Goal: Task Accomplishment & Management: Complete application form

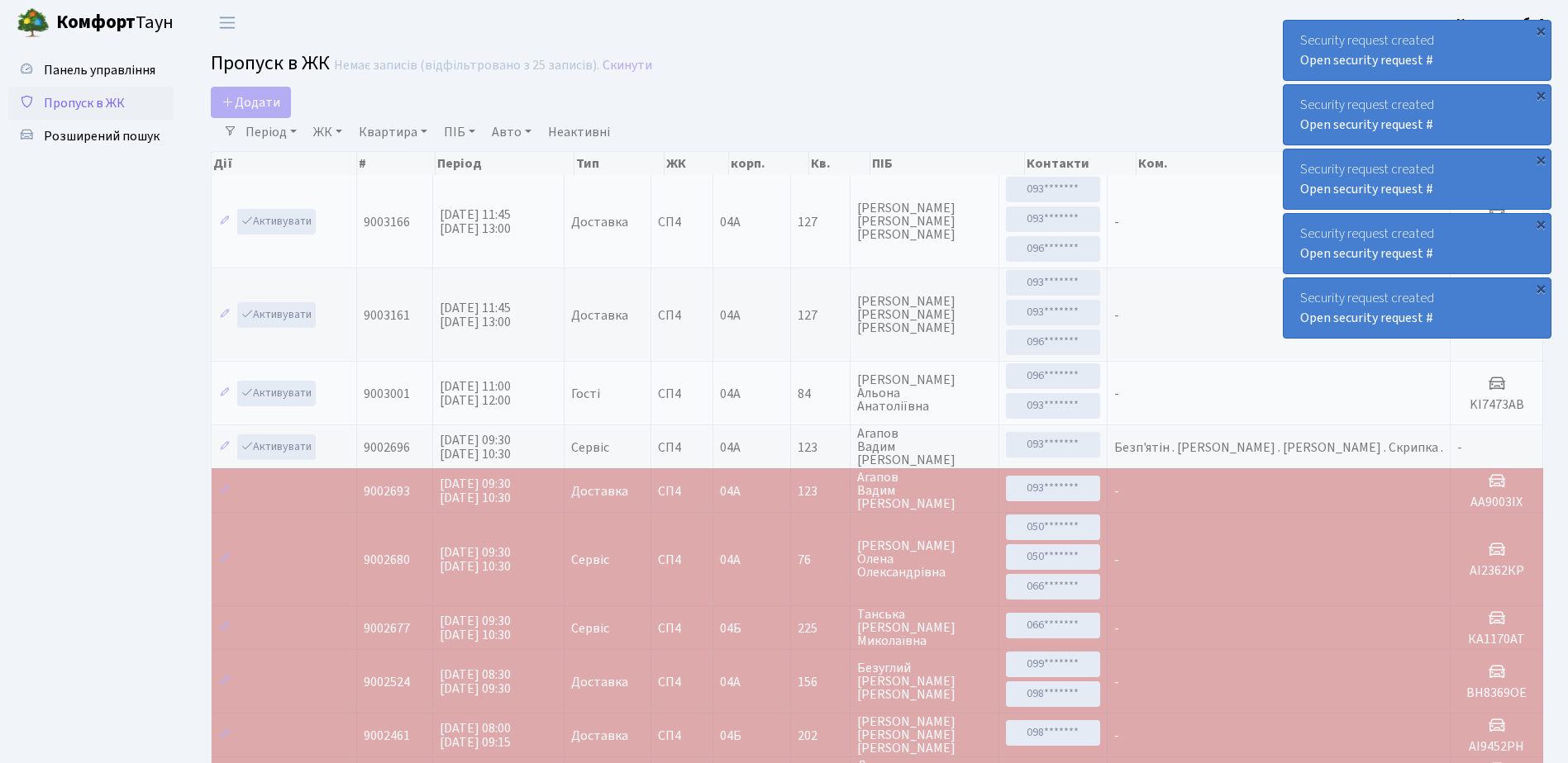
select select "25"
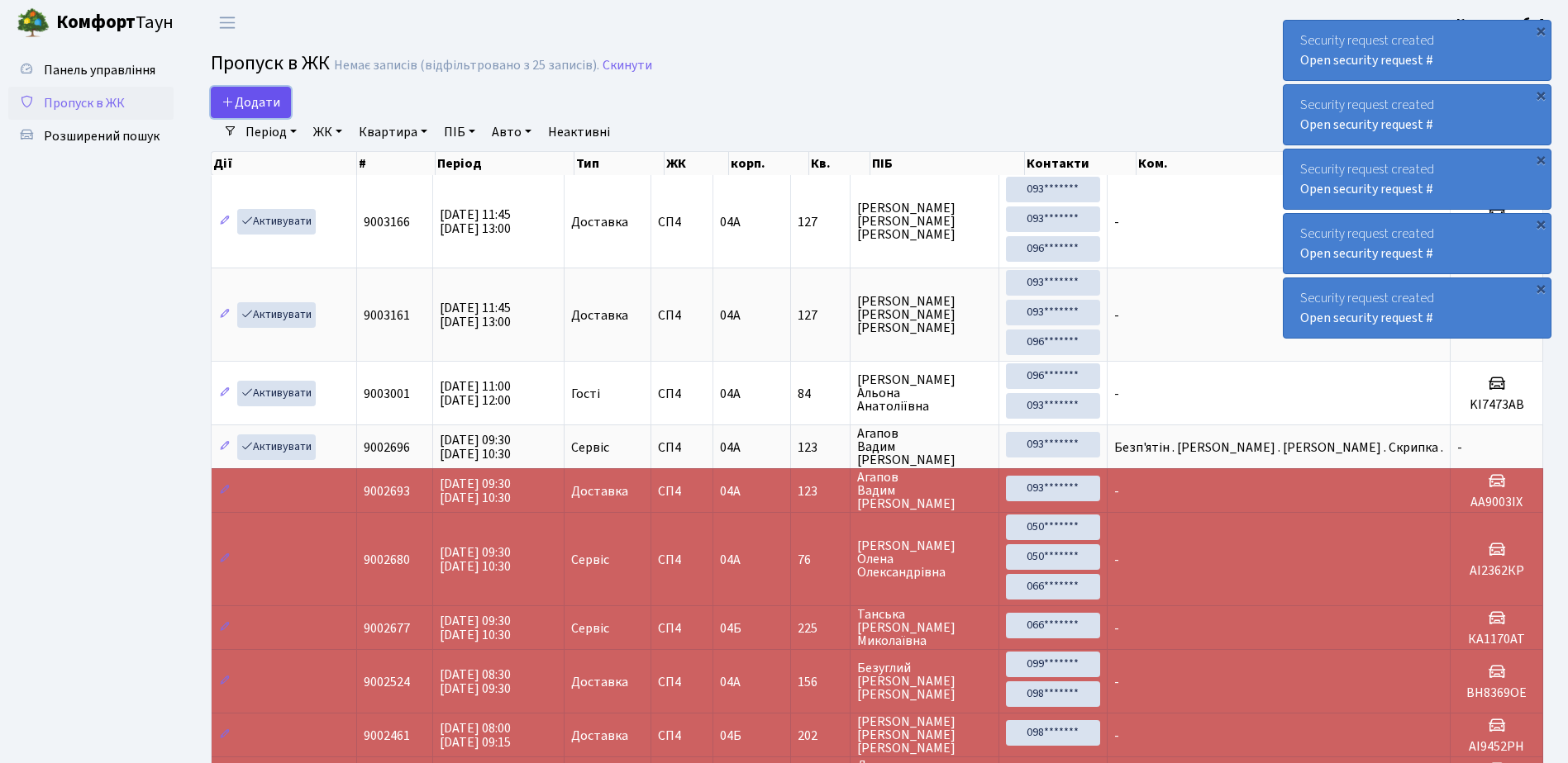
click at [256, 97] on span "Додати" at bounding box center [251, 102] width 59 height 18
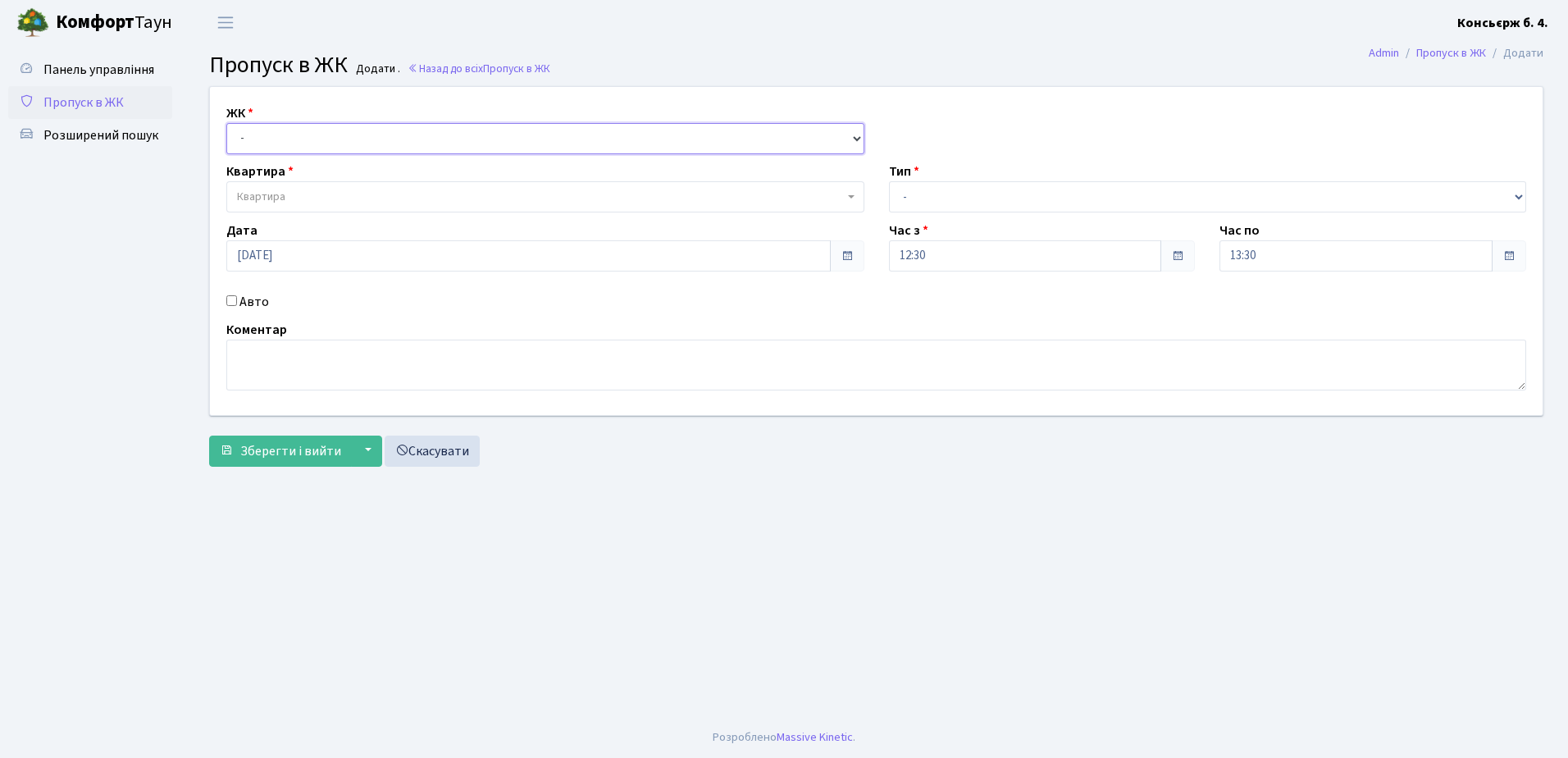
click at [302, 139] on select "- СП4, Столичне шосе, 5" at bounding box center [546, 138] width 638 height 31
select select "325"
click at [227, 123] on select "- СП4, Столичне шосе, 5" at bounding box center [546, 138] width 638 height 31
select select
click at [325, 199] on span "Квартира" at bounding box center [540, 196] width 607 height 16
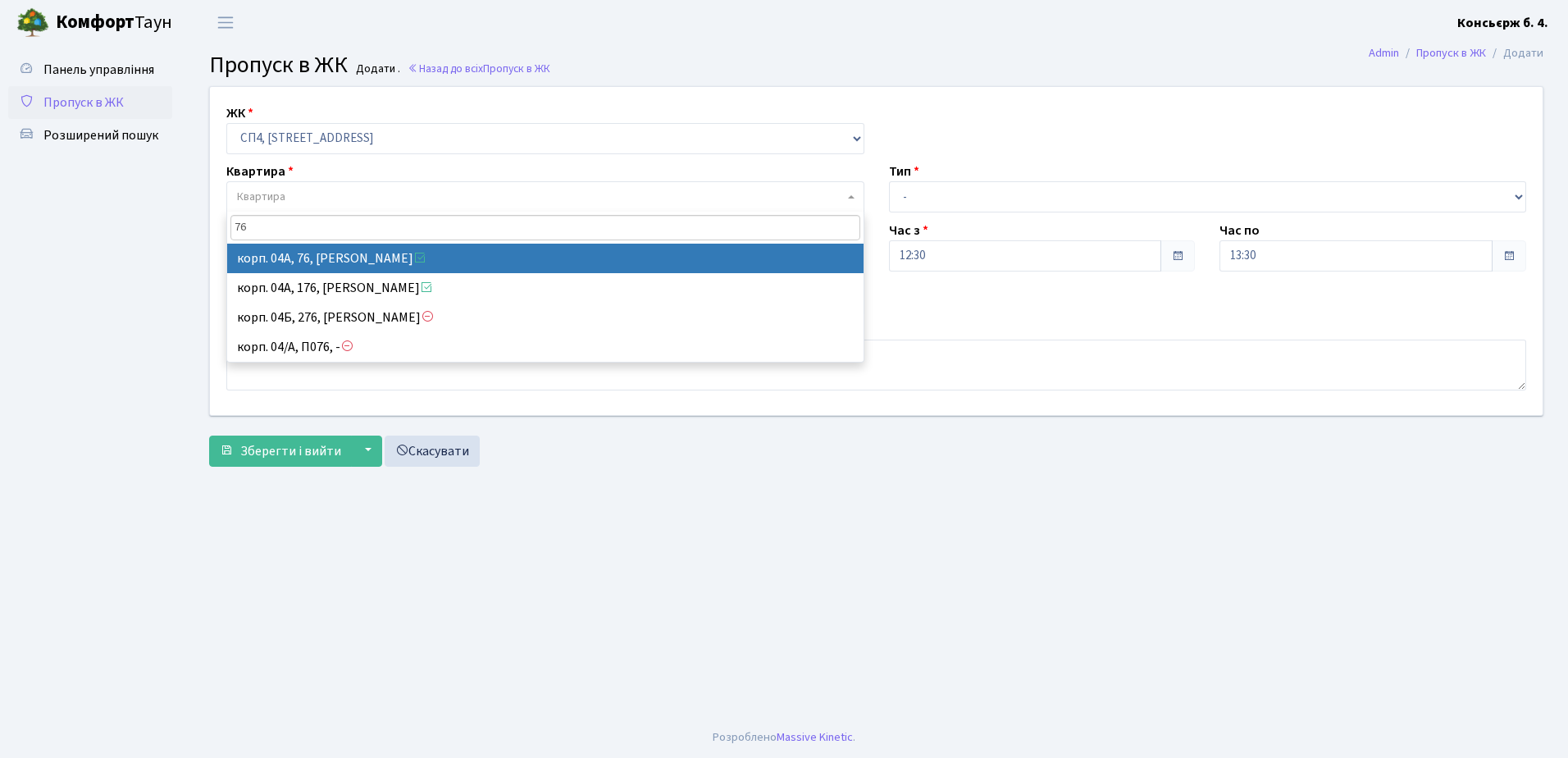
type input "76"
select select "21104"
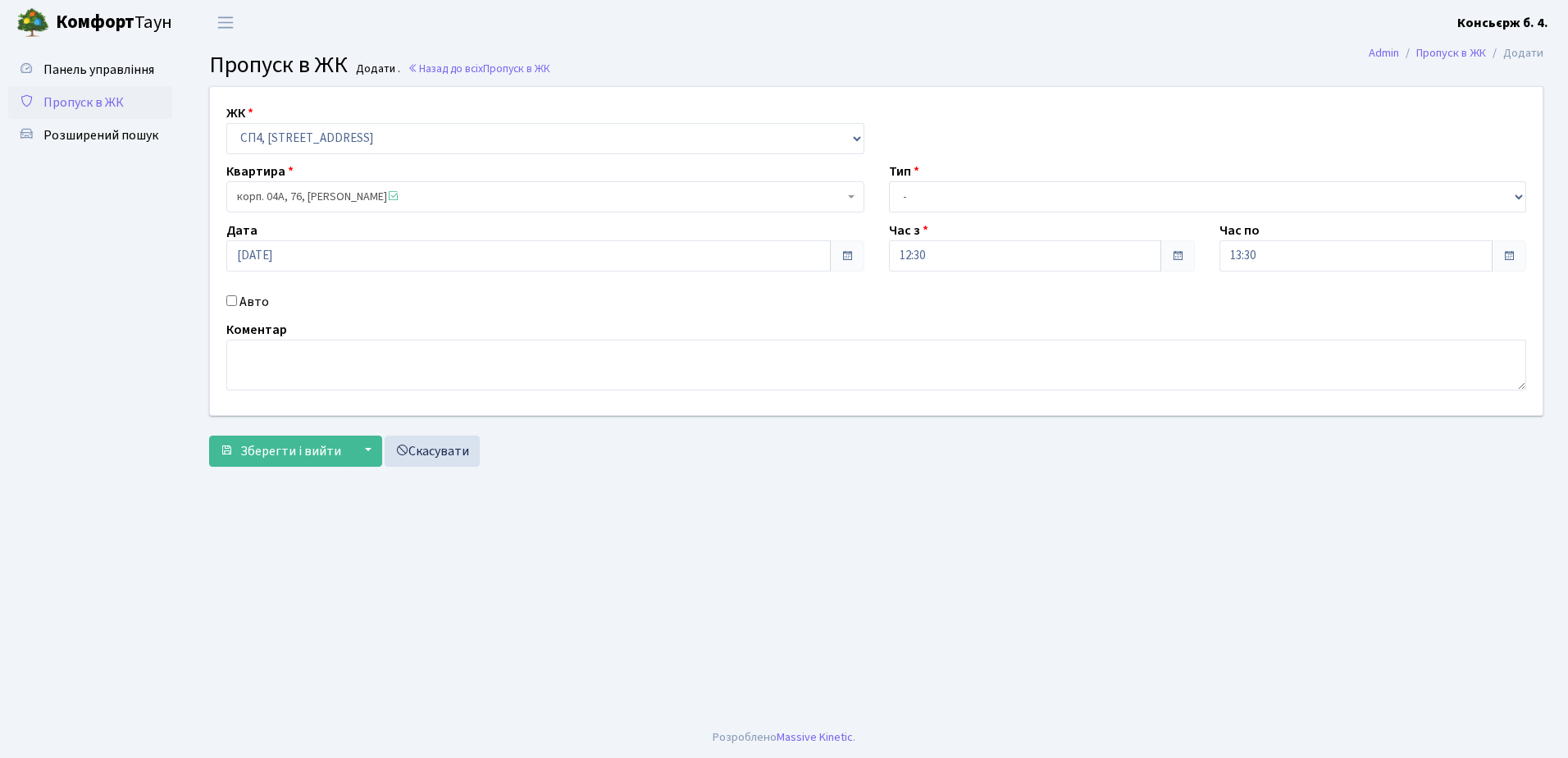
click at [232, 297] on input "Авто" at bounding box center [232, 300] width 11 height 11
checkbox input "true"
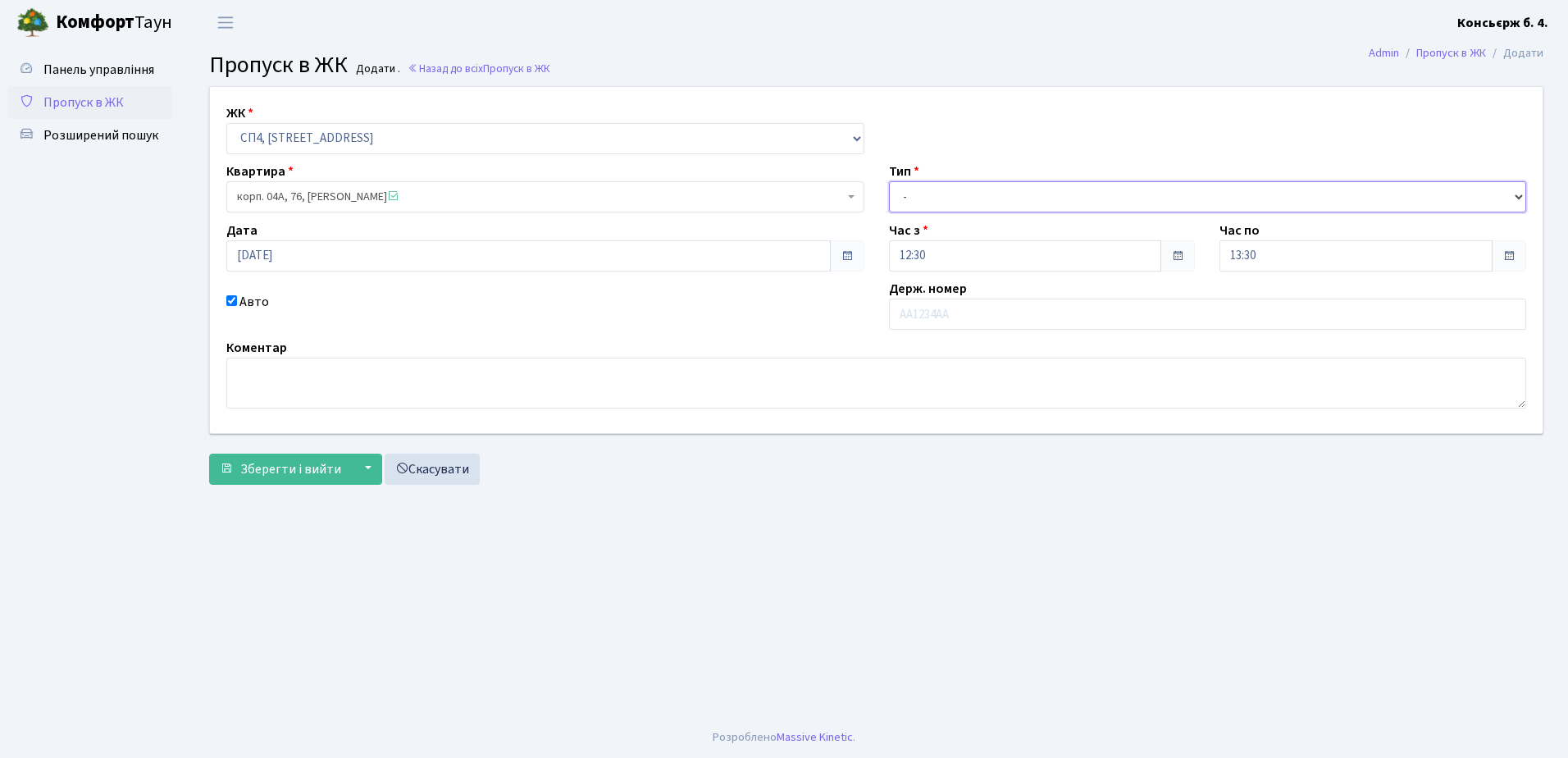
click at [996, 196] on select "- Доставка Таксі Гості Сервіс" at bounding box center [1208, 197] width 638 height 31
select select "1"
click at [889, 182] on select "- Доставка Таксі Гості Сервіс" at bounding box center [1208, 197] width 638 height 31
click at [998, 315] on input "text" at bounding box center [1208, 314] width 638 height 31
type input "АІ1092YB"
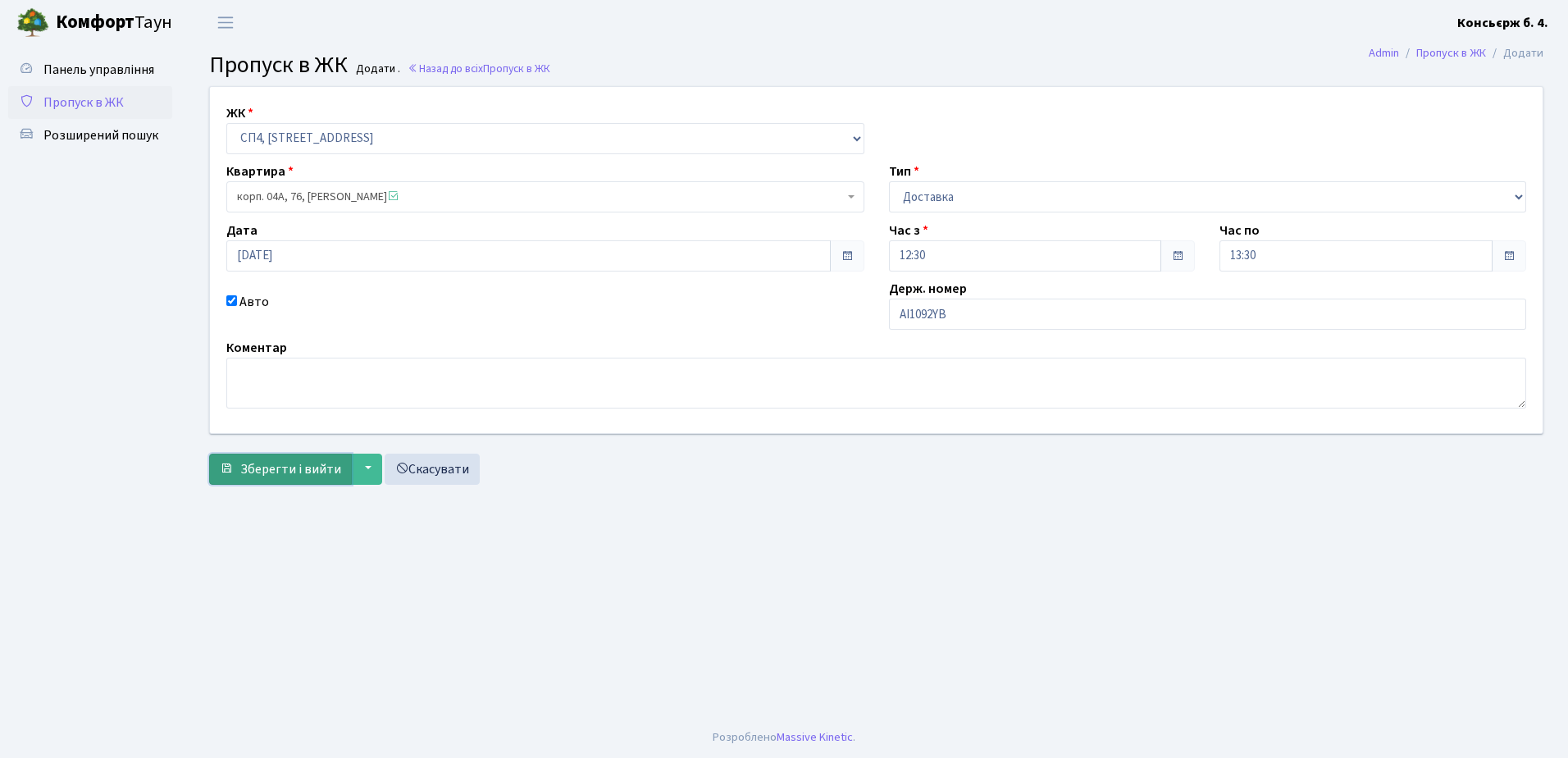
click at [299, 462] on span "Зберегти і вийти" at bounding box center [290, 469] width 101 height 18
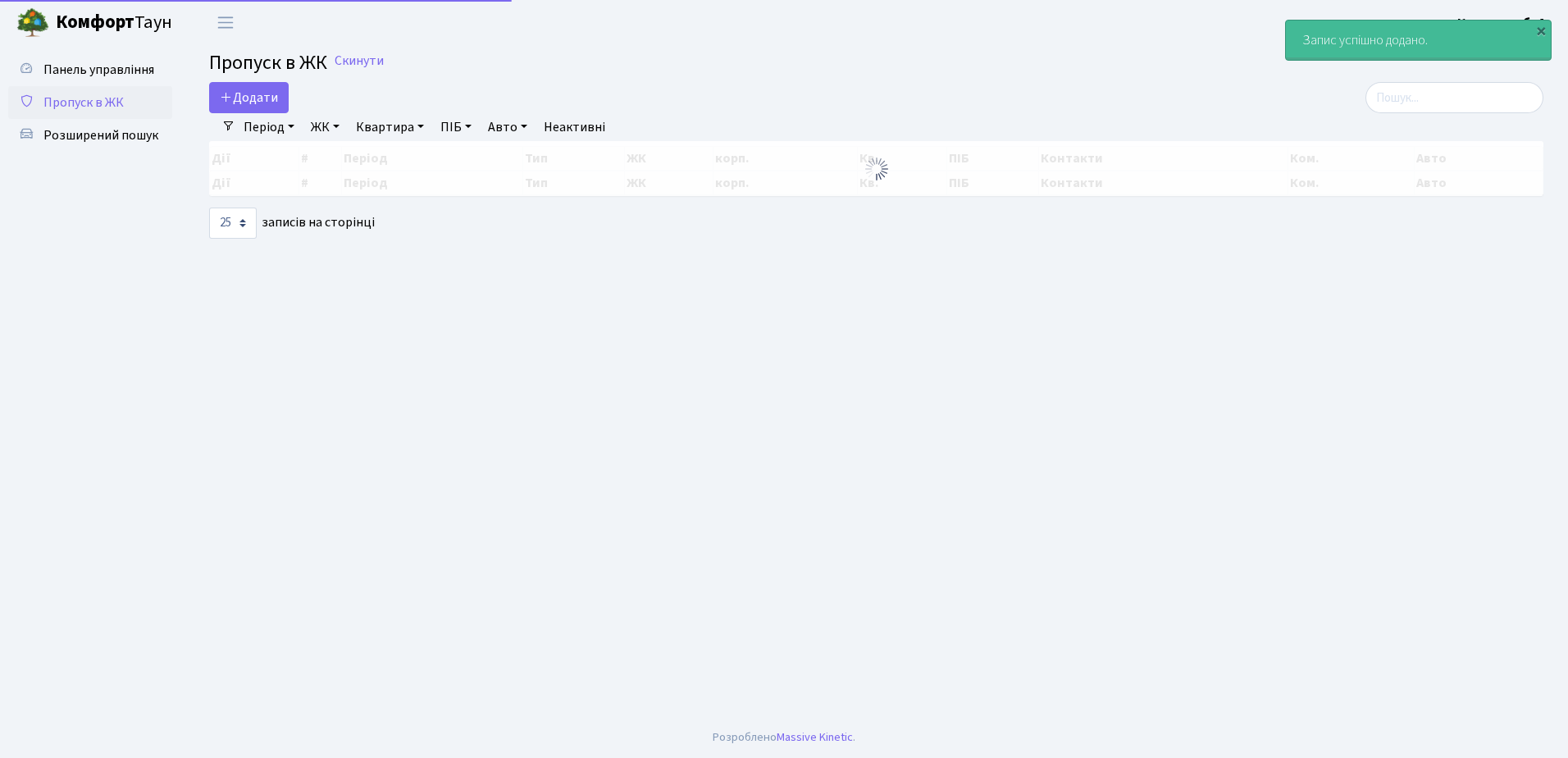
select select "25"
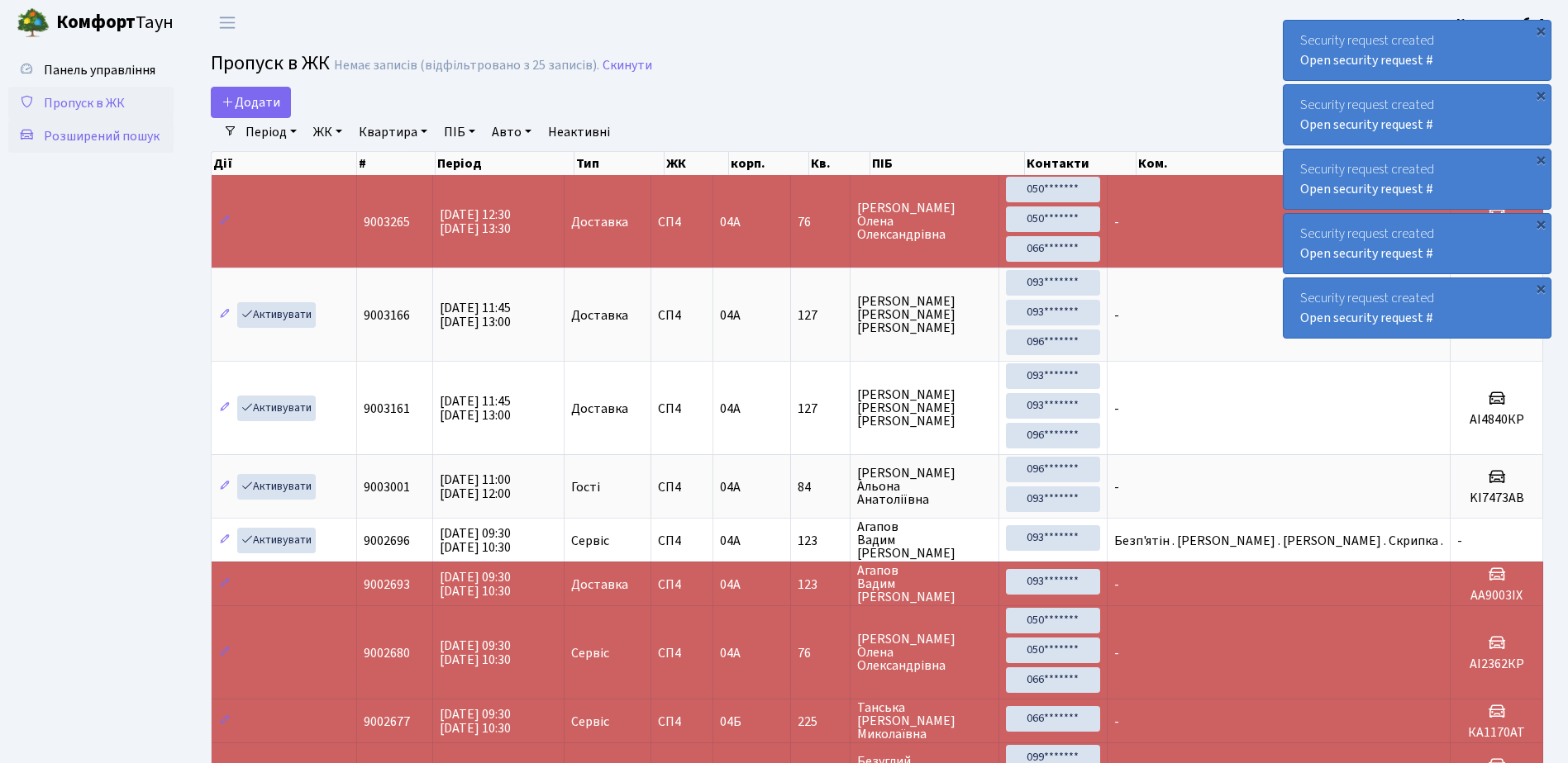
click at [87, 136] on span "Розширений пошук" at bounding box center [101, 136] width 115 height 18
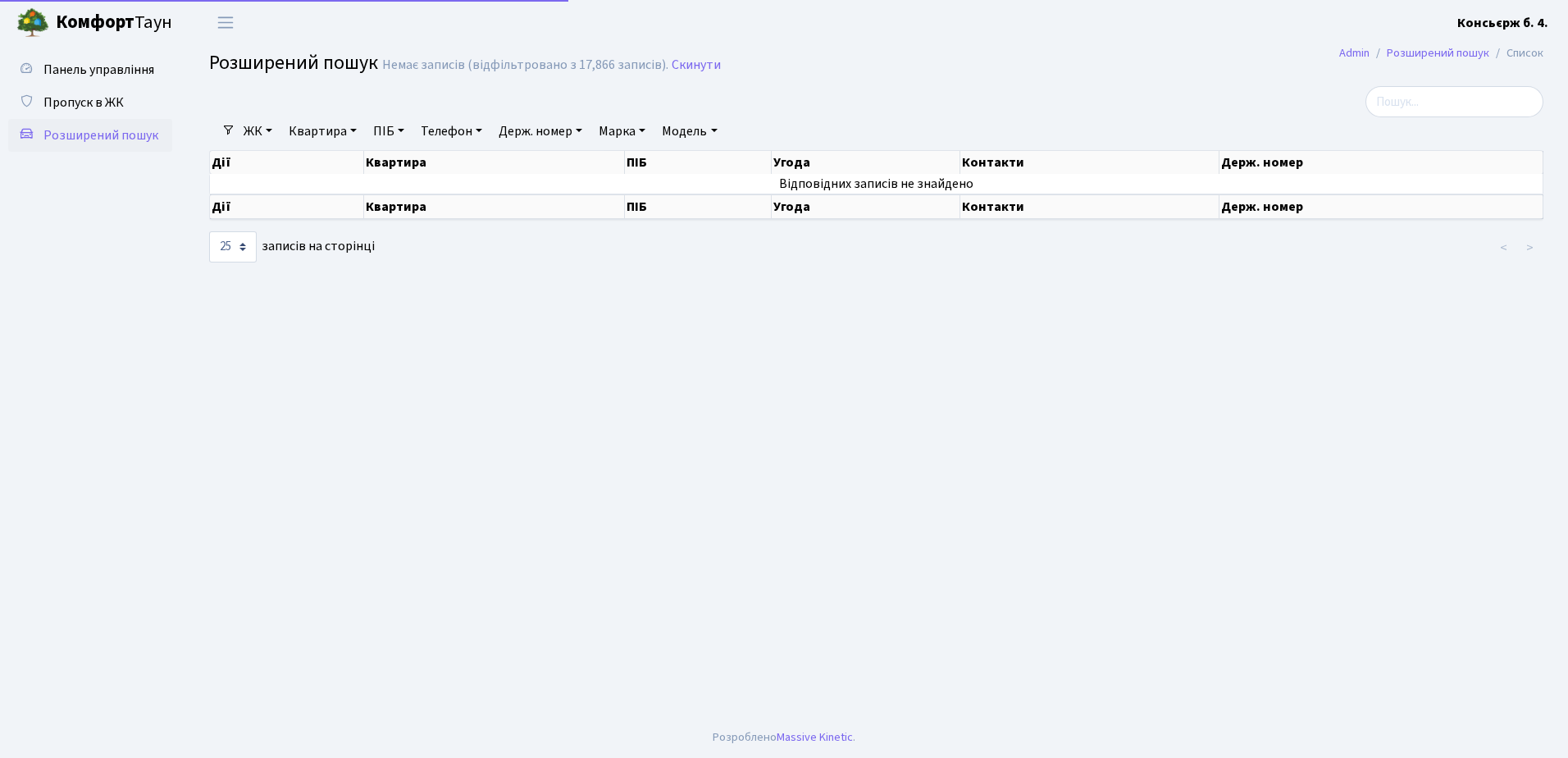
select select "25"
click at [80, 98] on span "Пропуск в ЖК" at bounding box center [83, 102] width 81 height 18
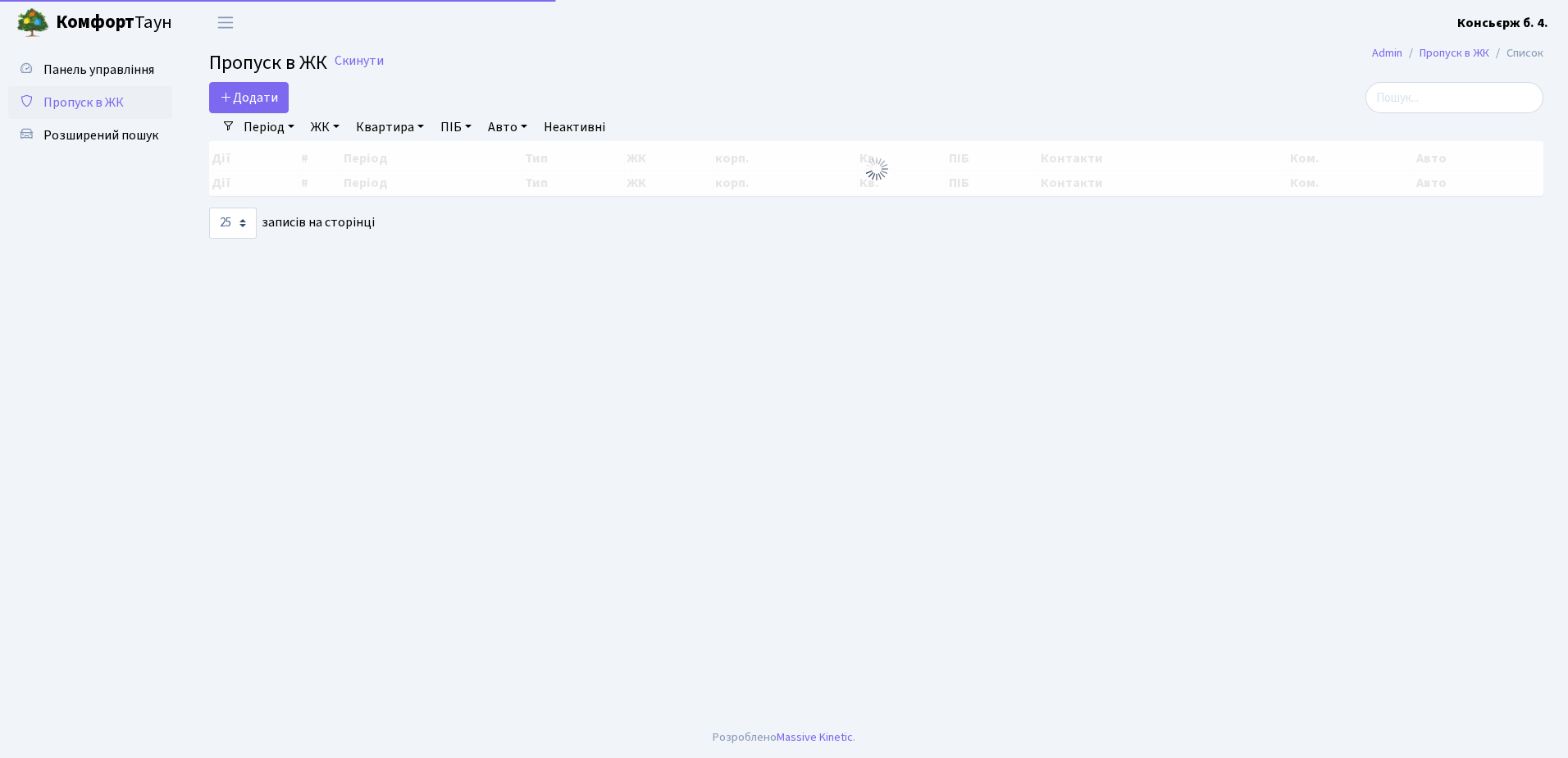
select select "25"
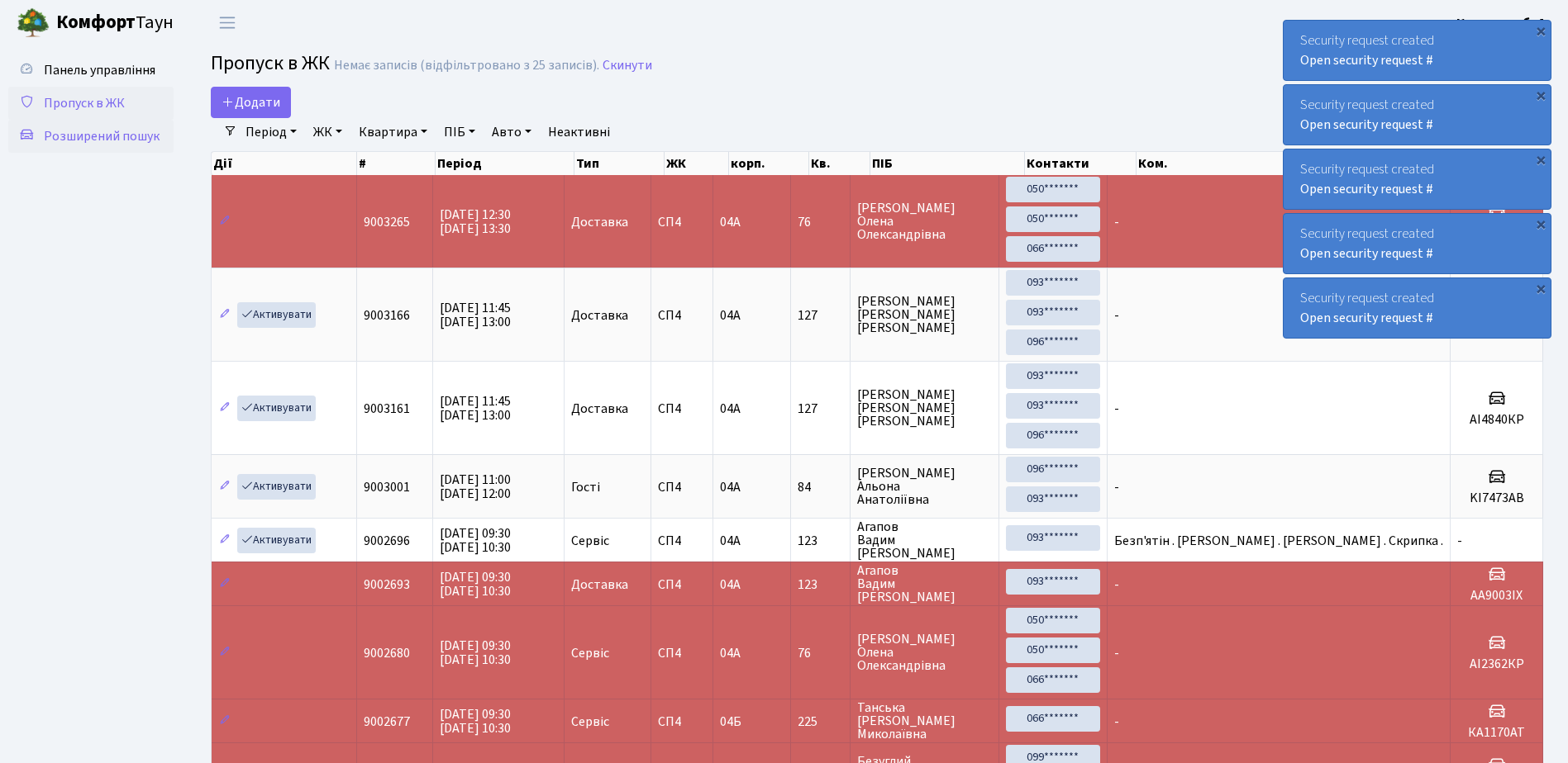
click at [117, 138] on span "Розширений пошук" at bounding box center [101, 136] width 115 height 18
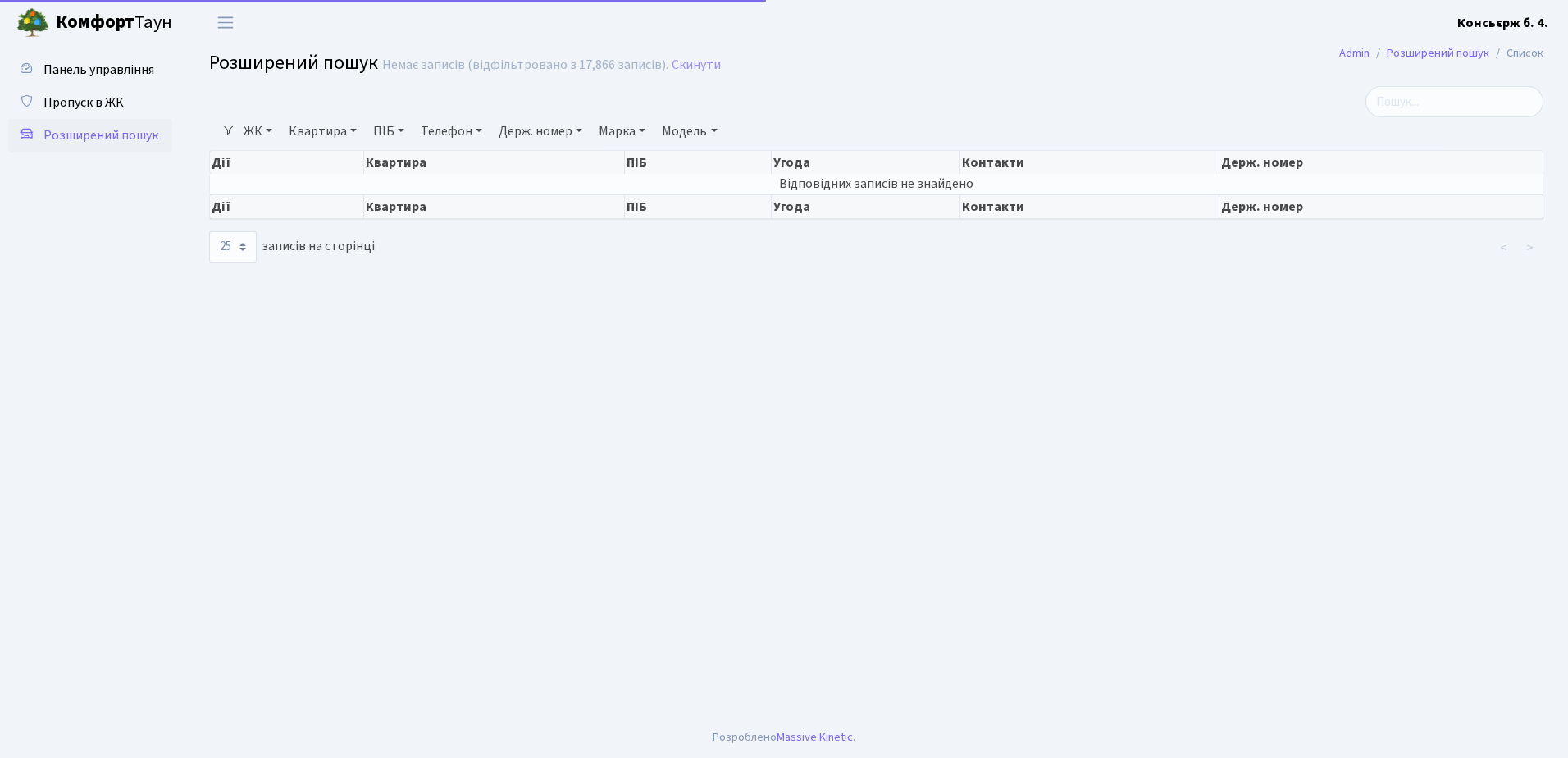
select select "25"
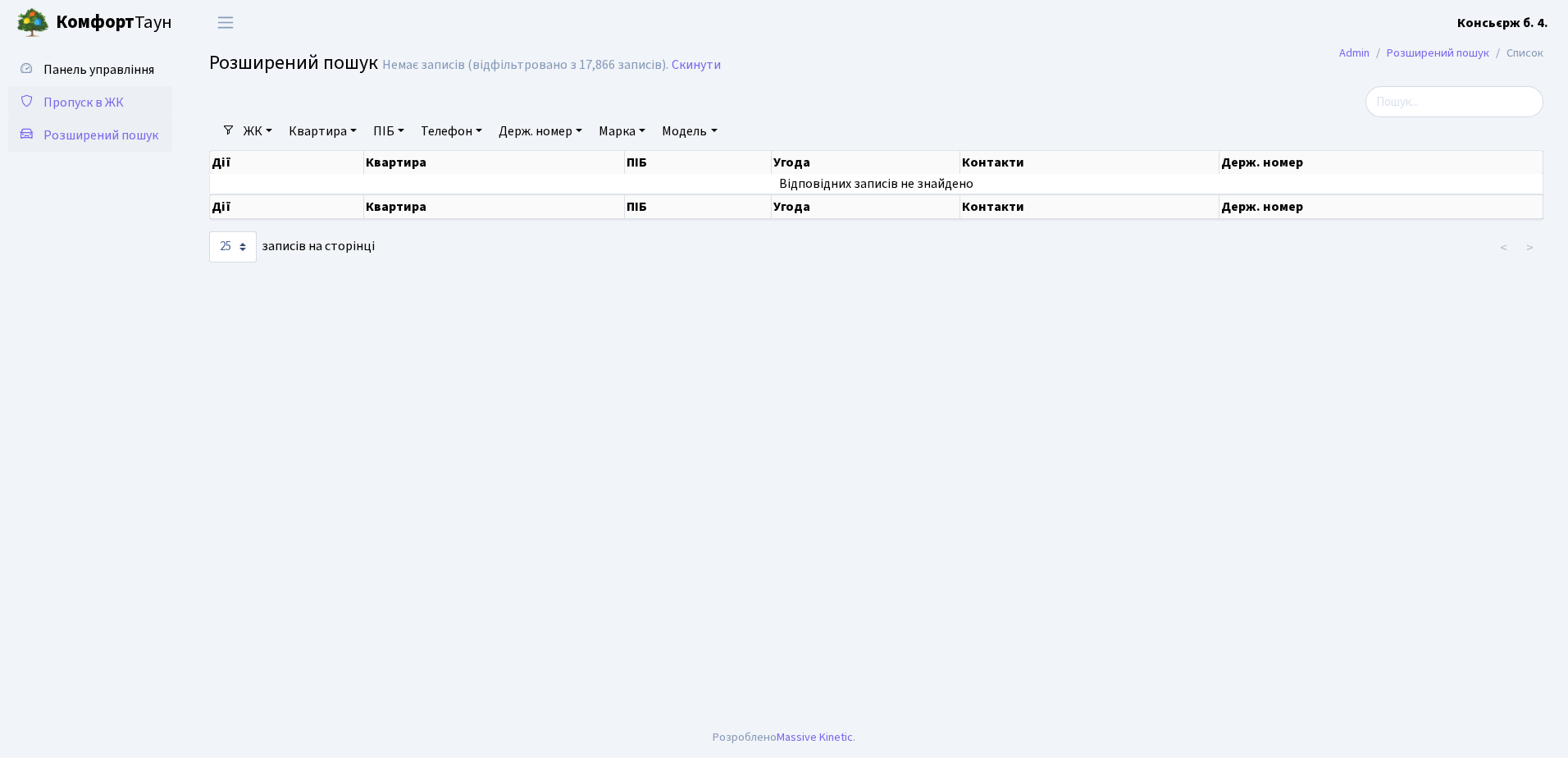
click at [83, 103] on span "Пропуск в ЖК" at bounding box center [83, 102] width 81 height 18
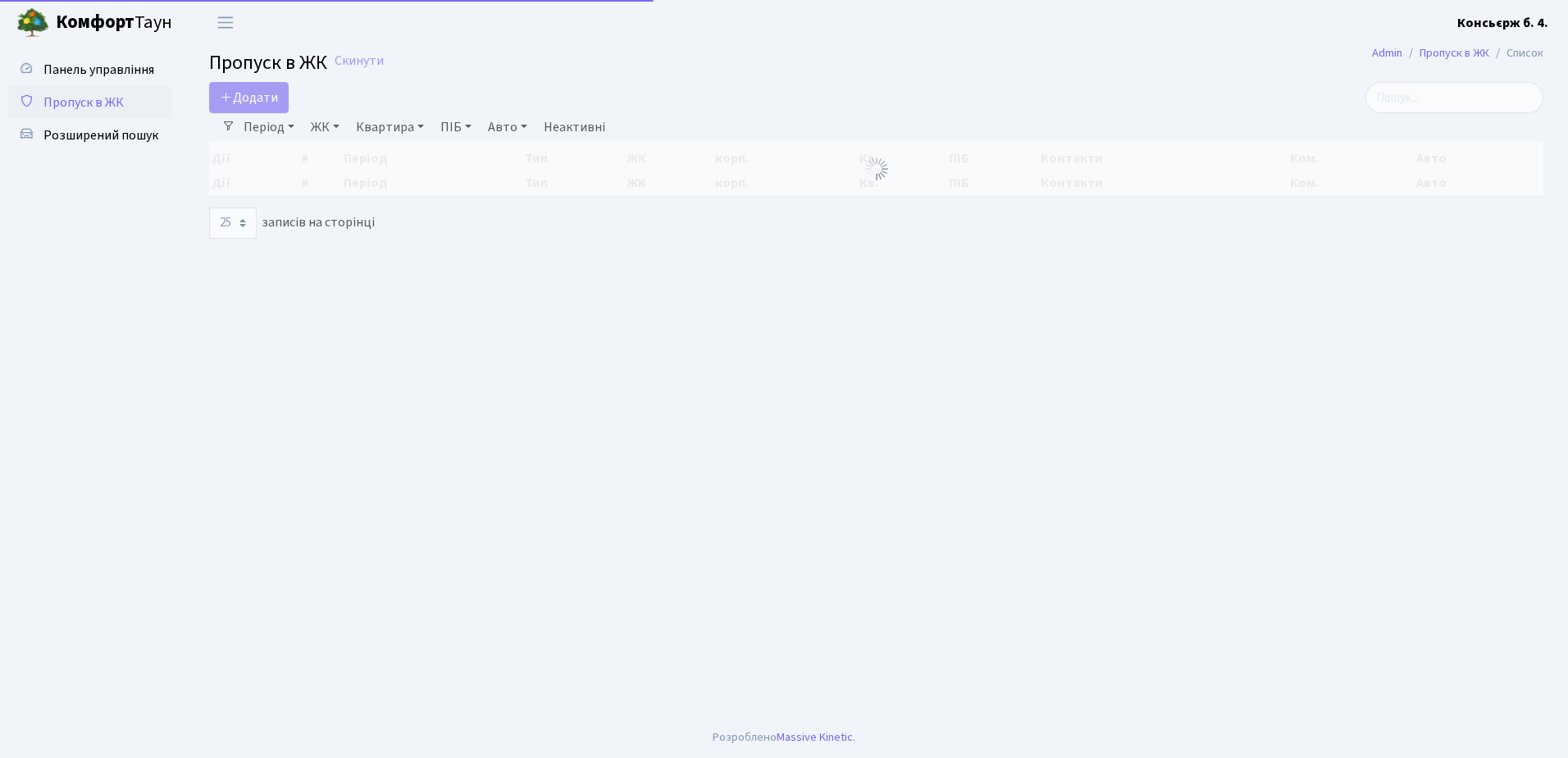
select select "25"
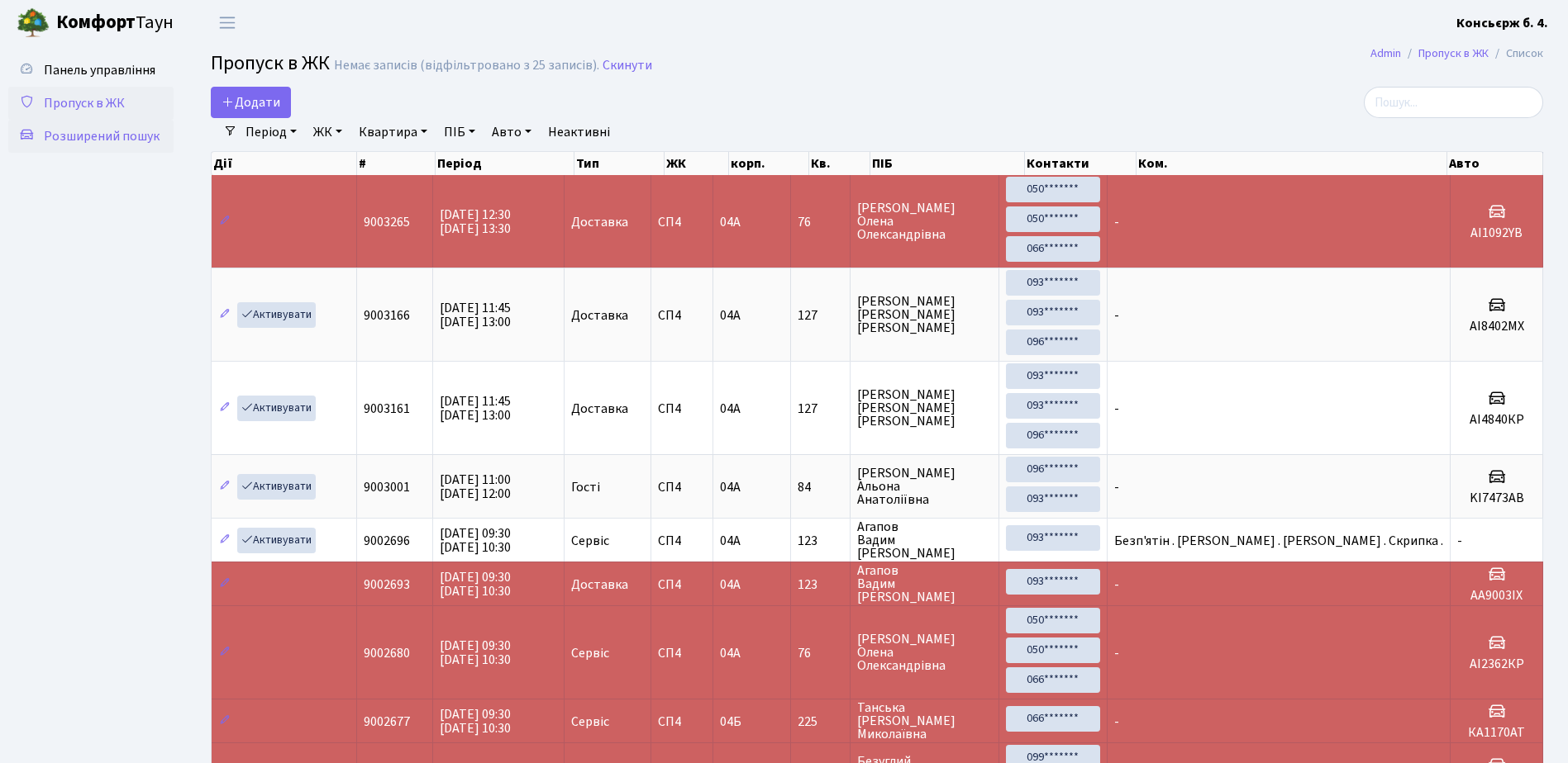
click at [101, 136] on span "Розширений пошук" at bounding box center [101, 136] width 115 height 18
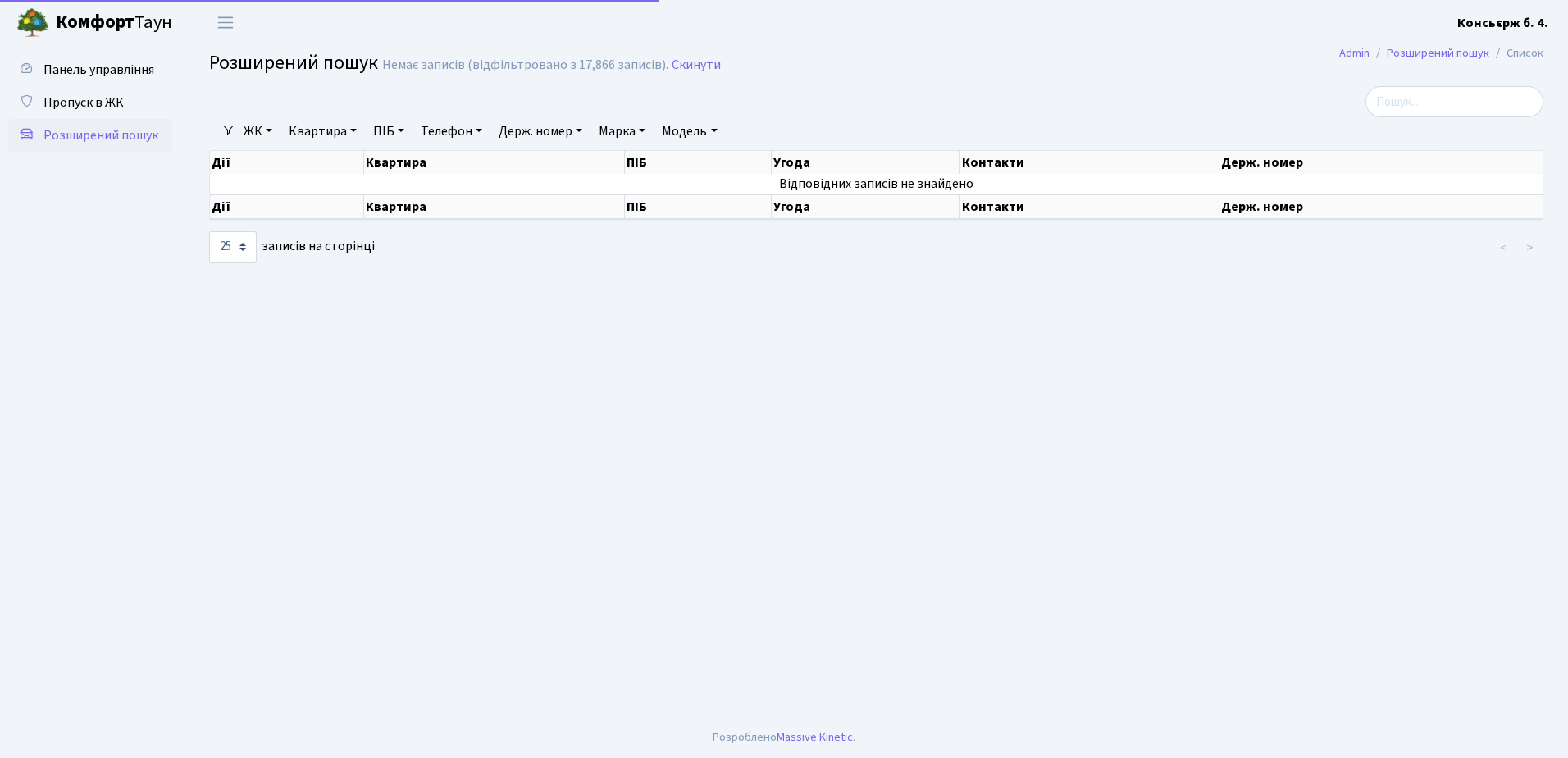
select select "25"
click at [1414, 100] on input "search" at bounding box center [1455, 102] width 178 height 31
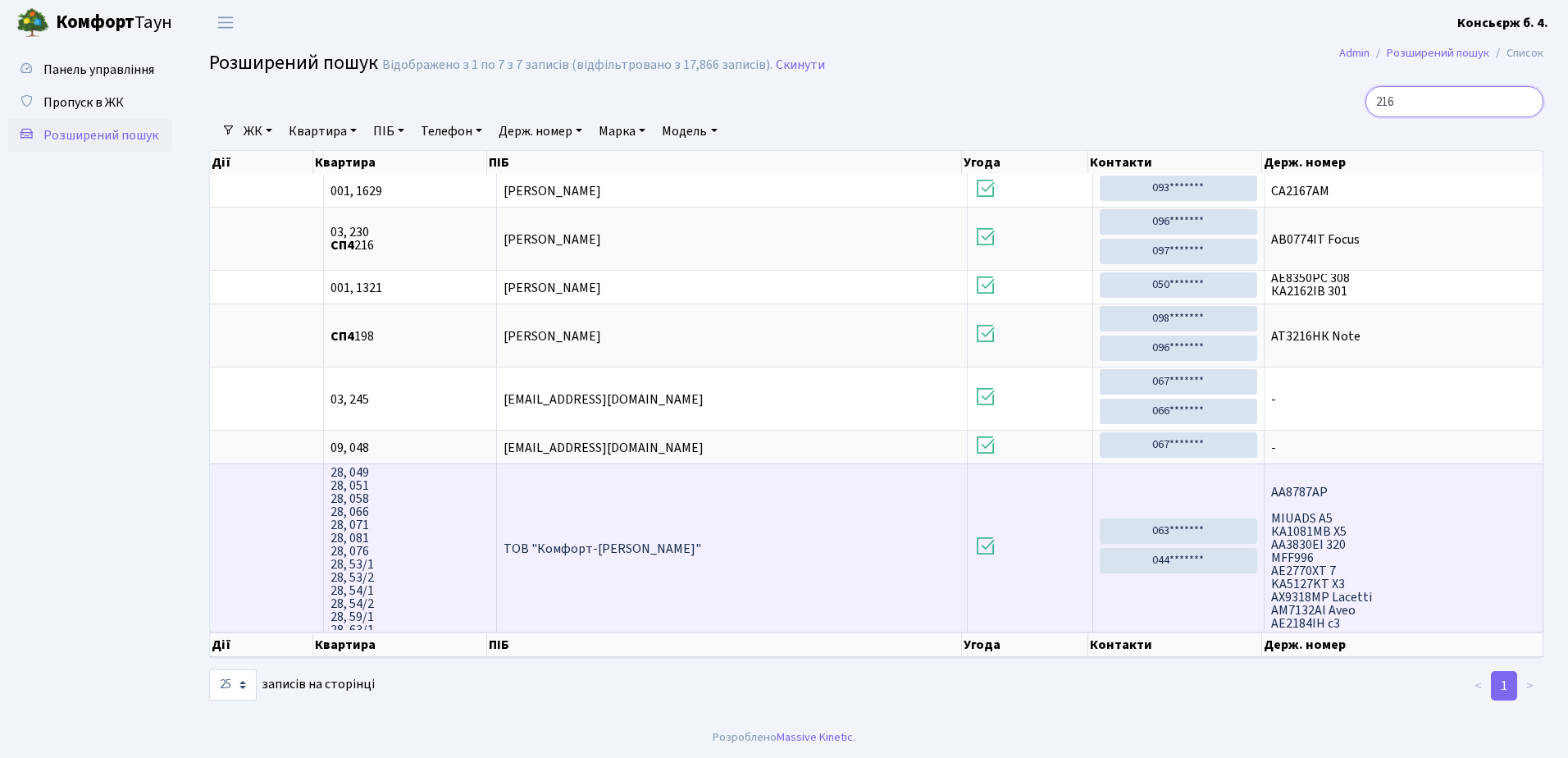
scroll to position [65, 0]
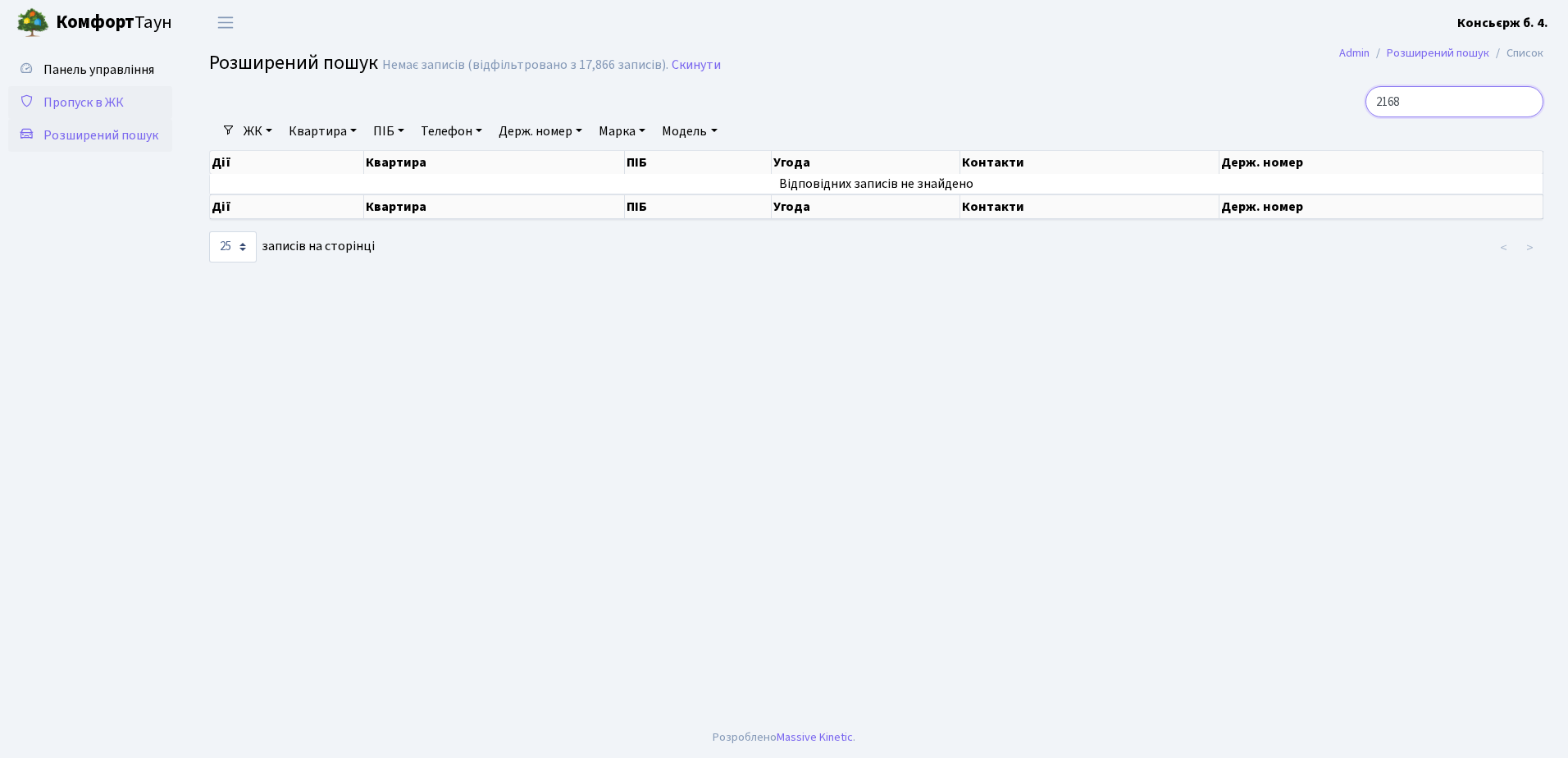
type input "2168"
click at [76, 100] on span "Пропуск в ЖК" at bounding box center [83, 102] width 81 height 18
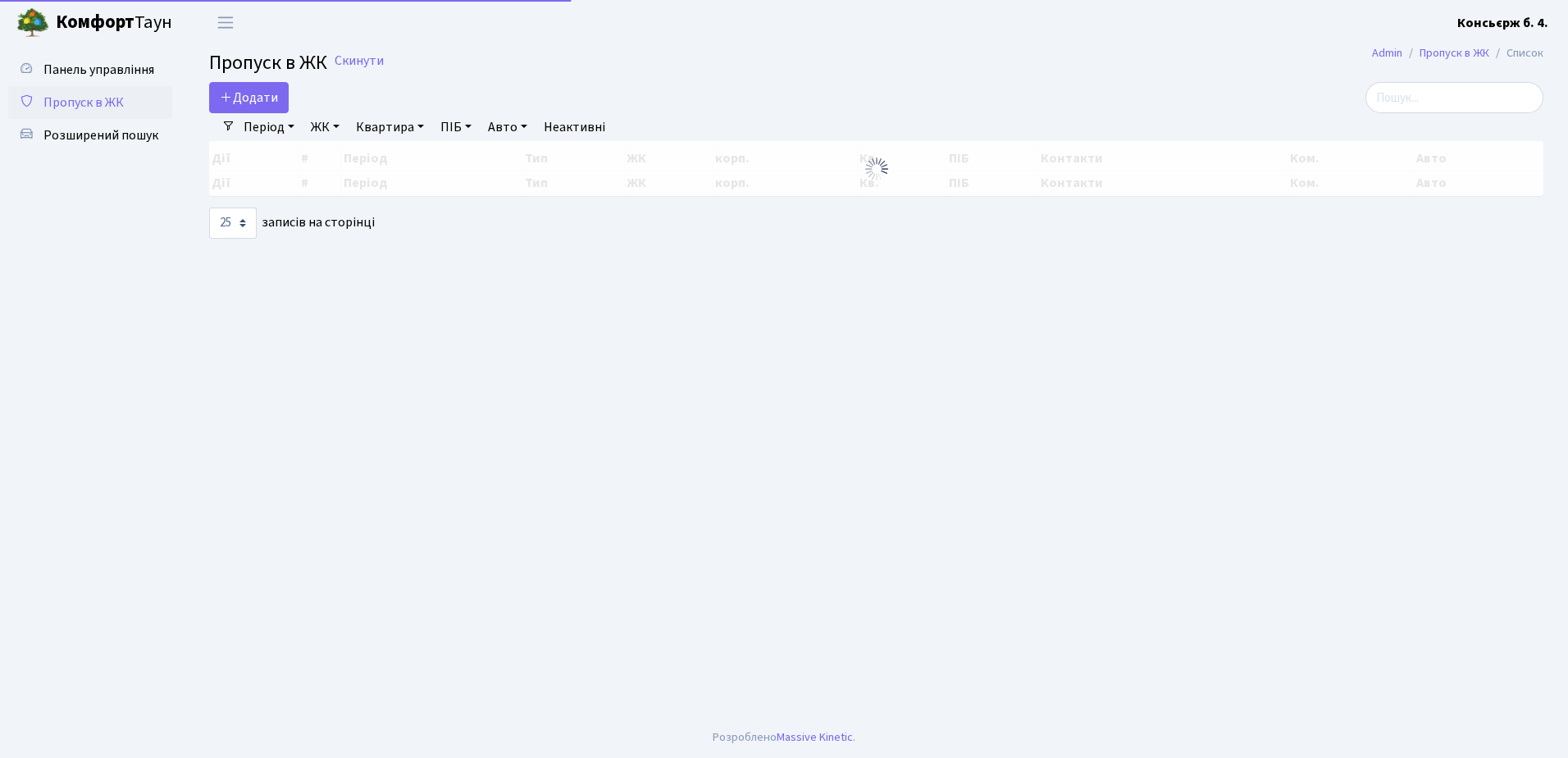
select select "25"
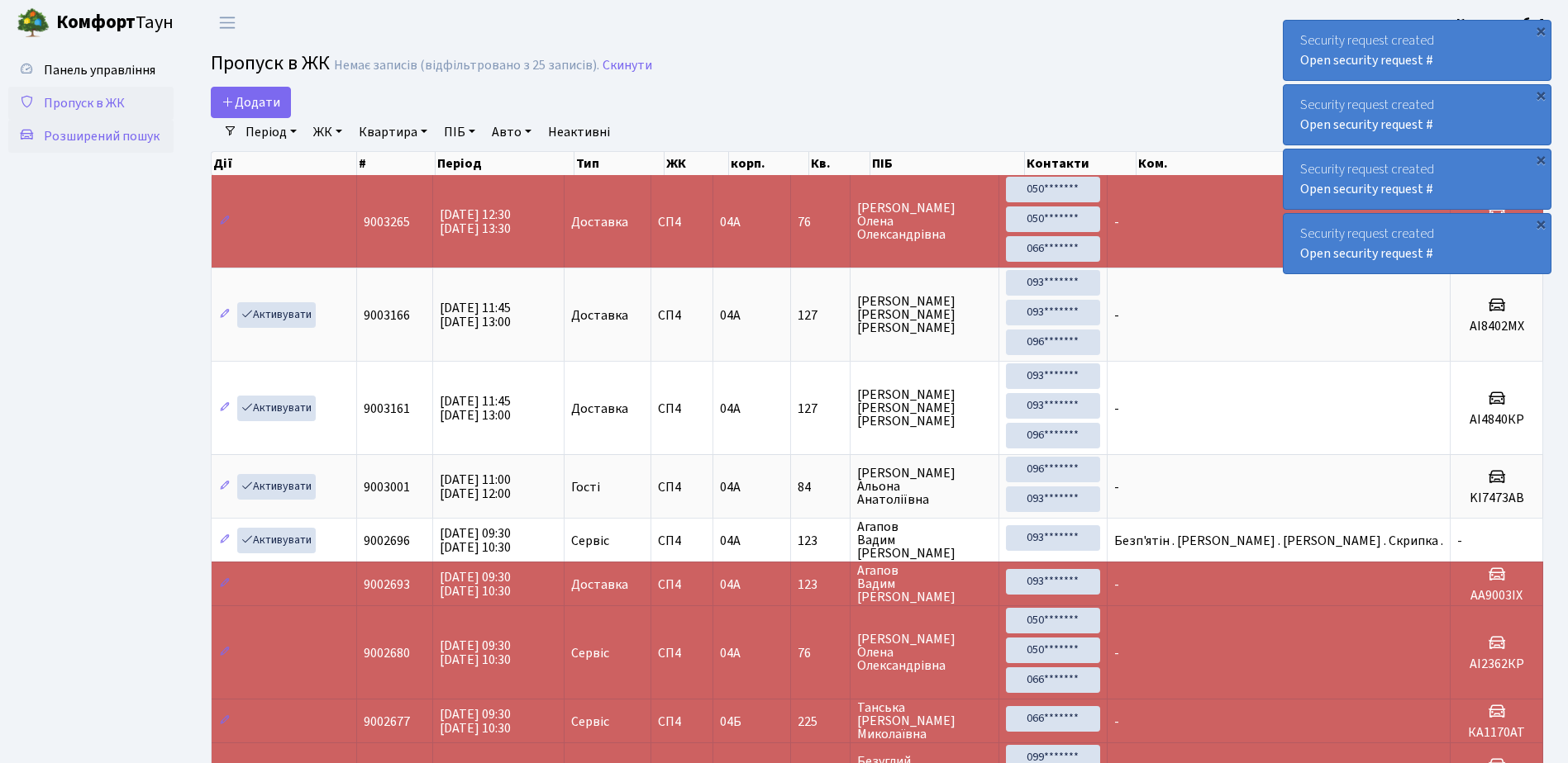
click at [79, 136] on span "Розширений пошук" at bounding box center [101, 136] width 115 height 18
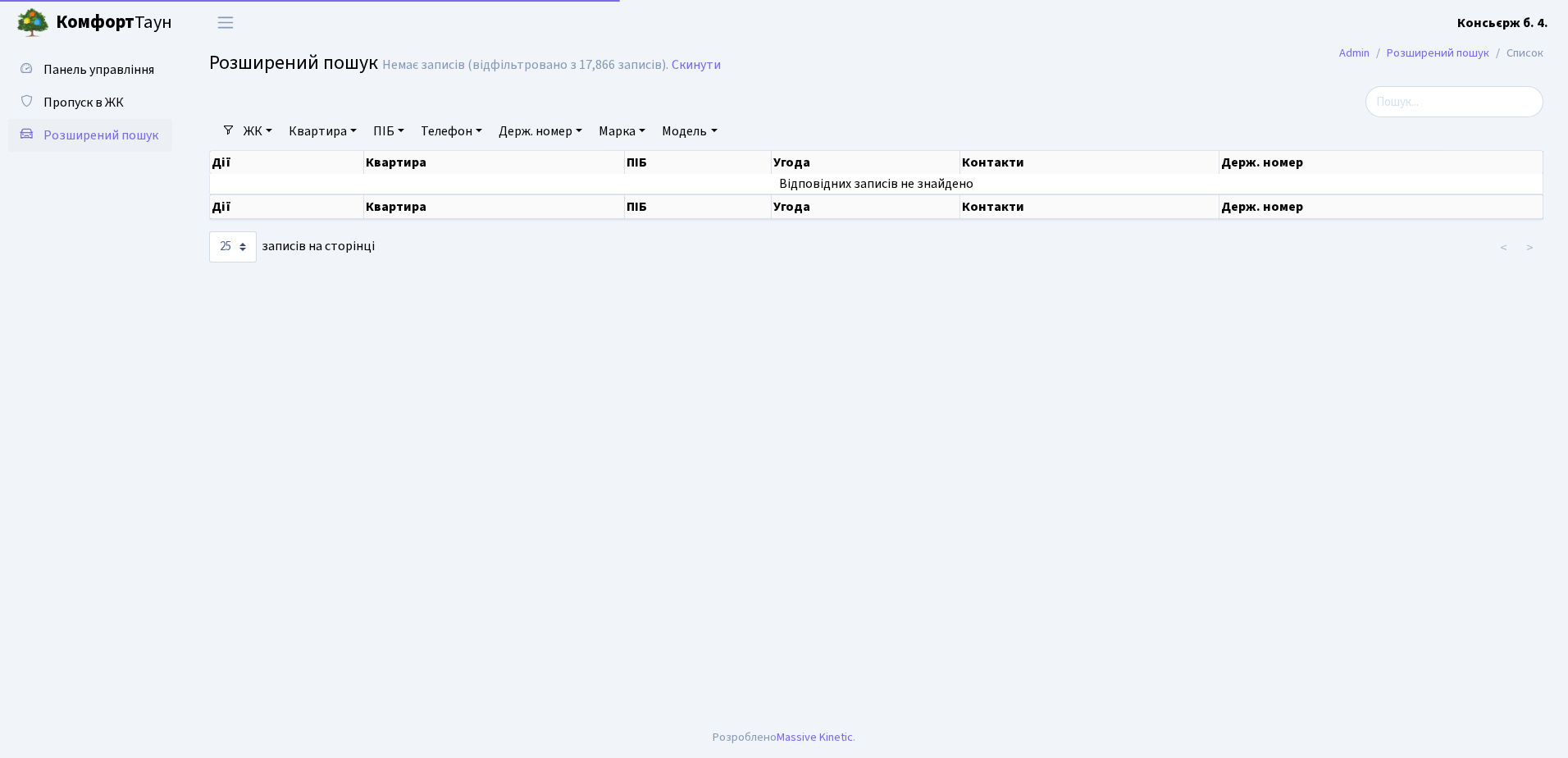
select select "25"
click at [86, 103] on span "Пропуск в ЖК" at bounding box center [83, 102] width 81 height 18
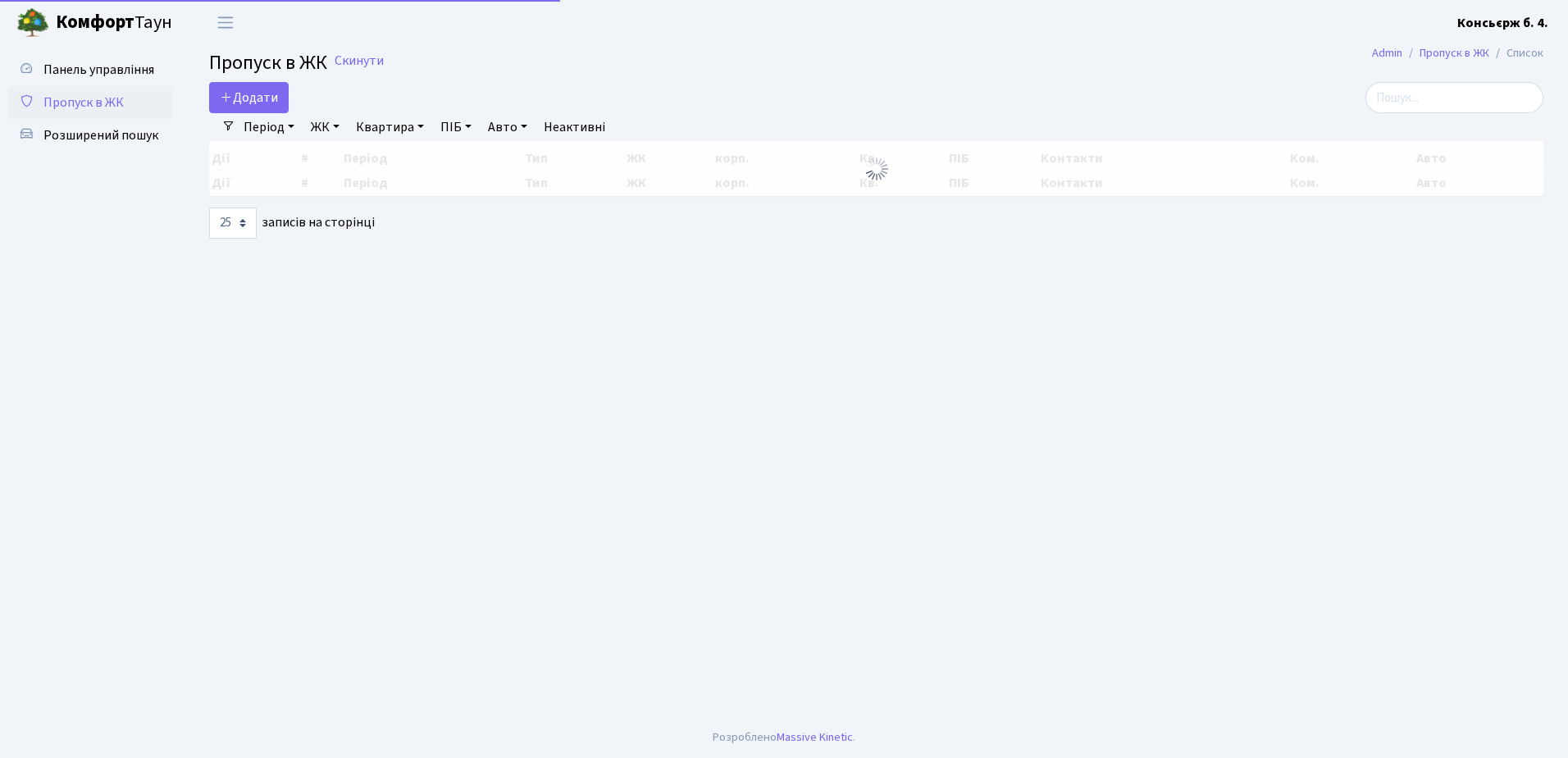
select select "25"
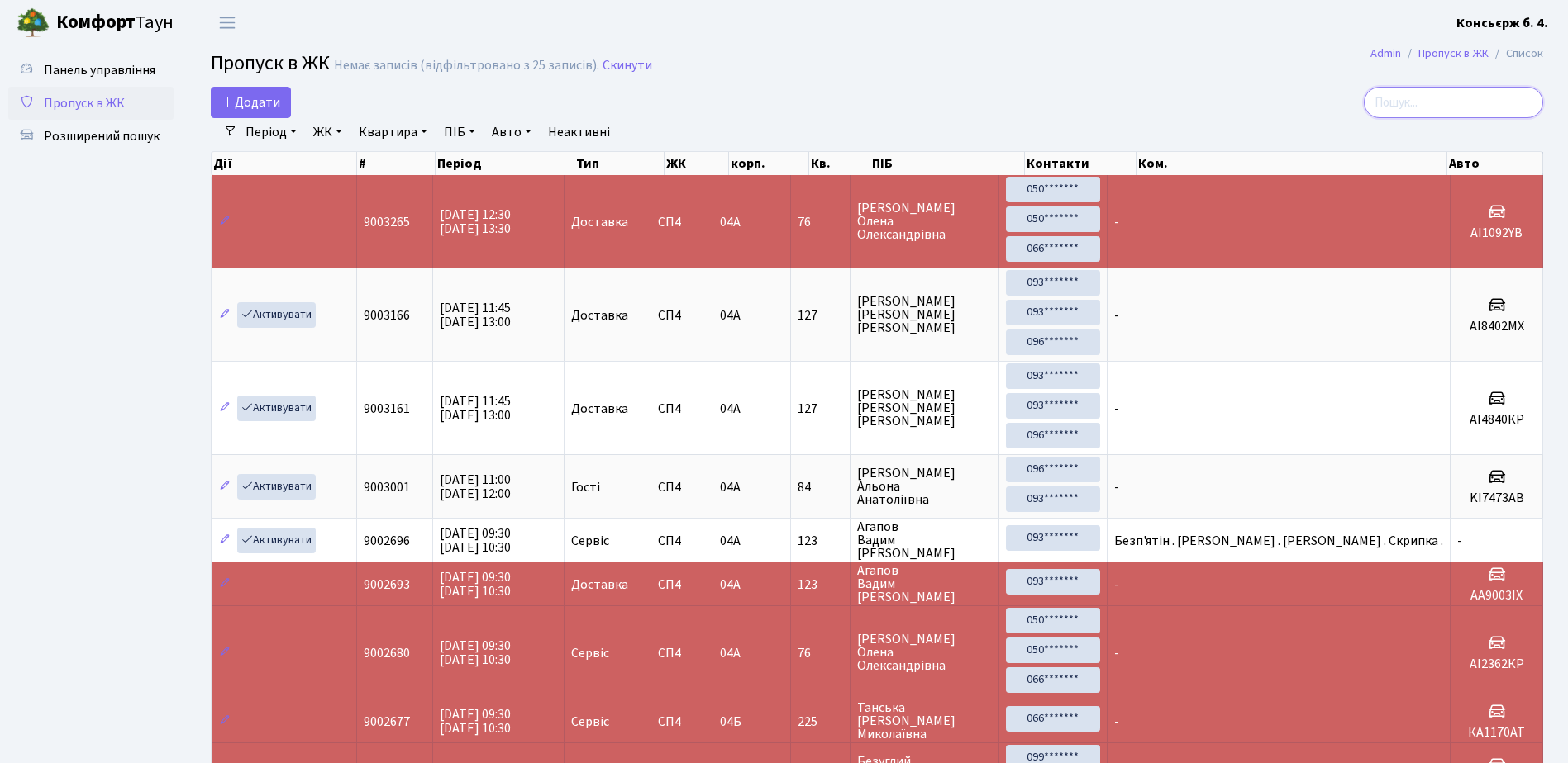
click at [1435, 98] on input "search" at bounding box center [1453, 103] width 180 height 32
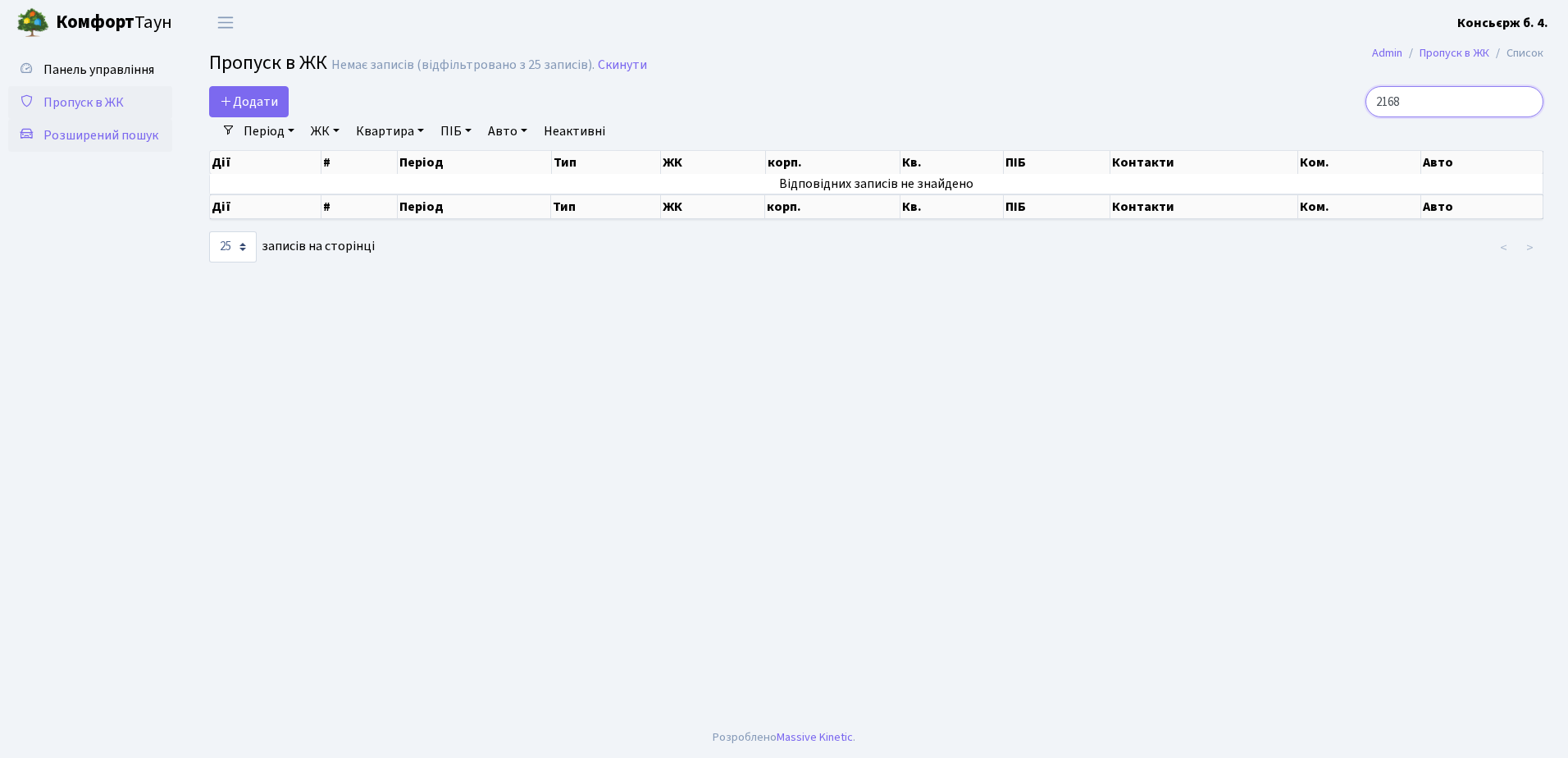
type input "2168"
click at [75, 132] on span "Розширений пошук" at bounding box center [100, 135] width 115 height 18
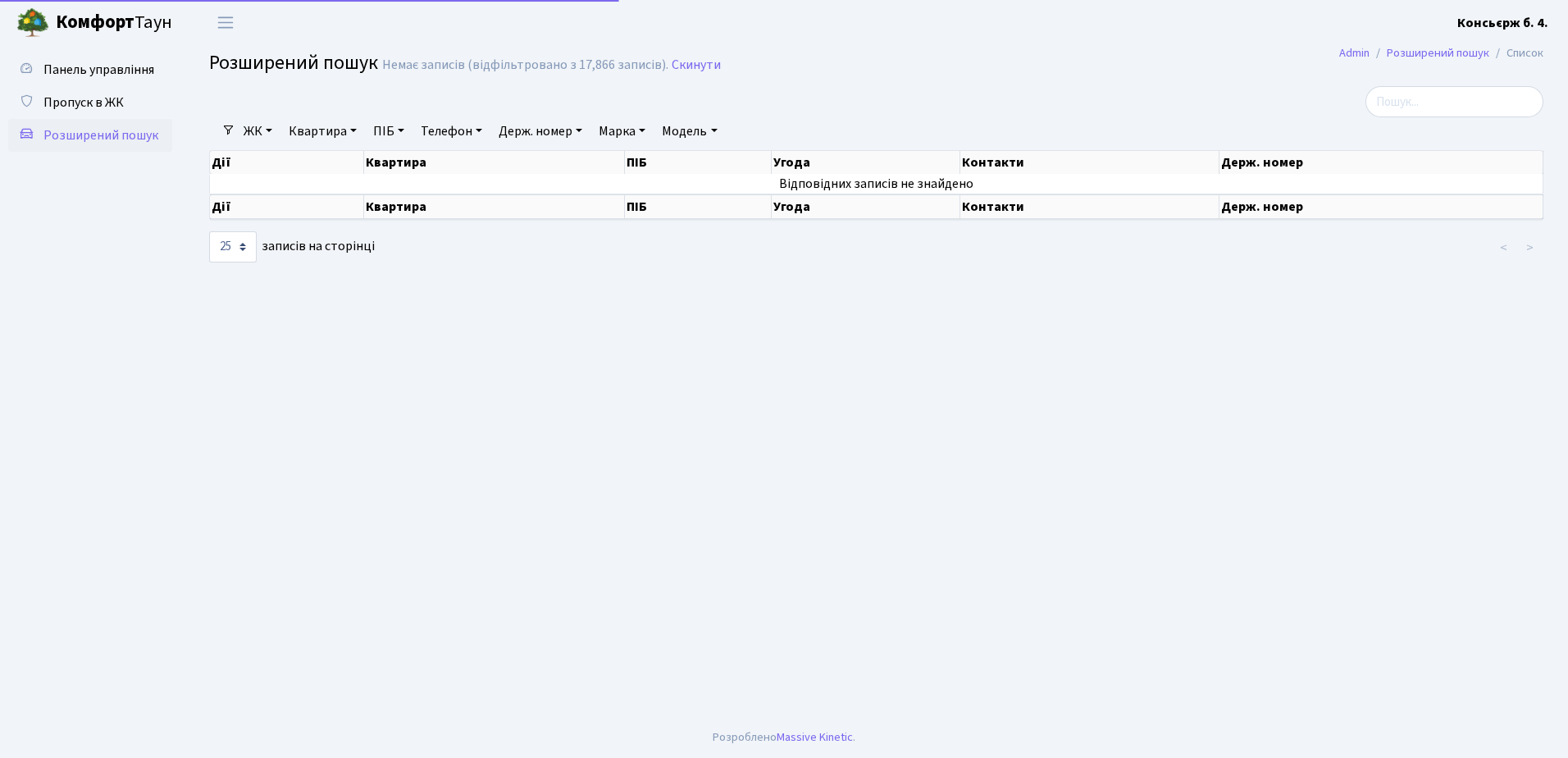
select select "25"
click at [1440, 94] on input "search" at bounding box center [1455, 102] width 178 height 31
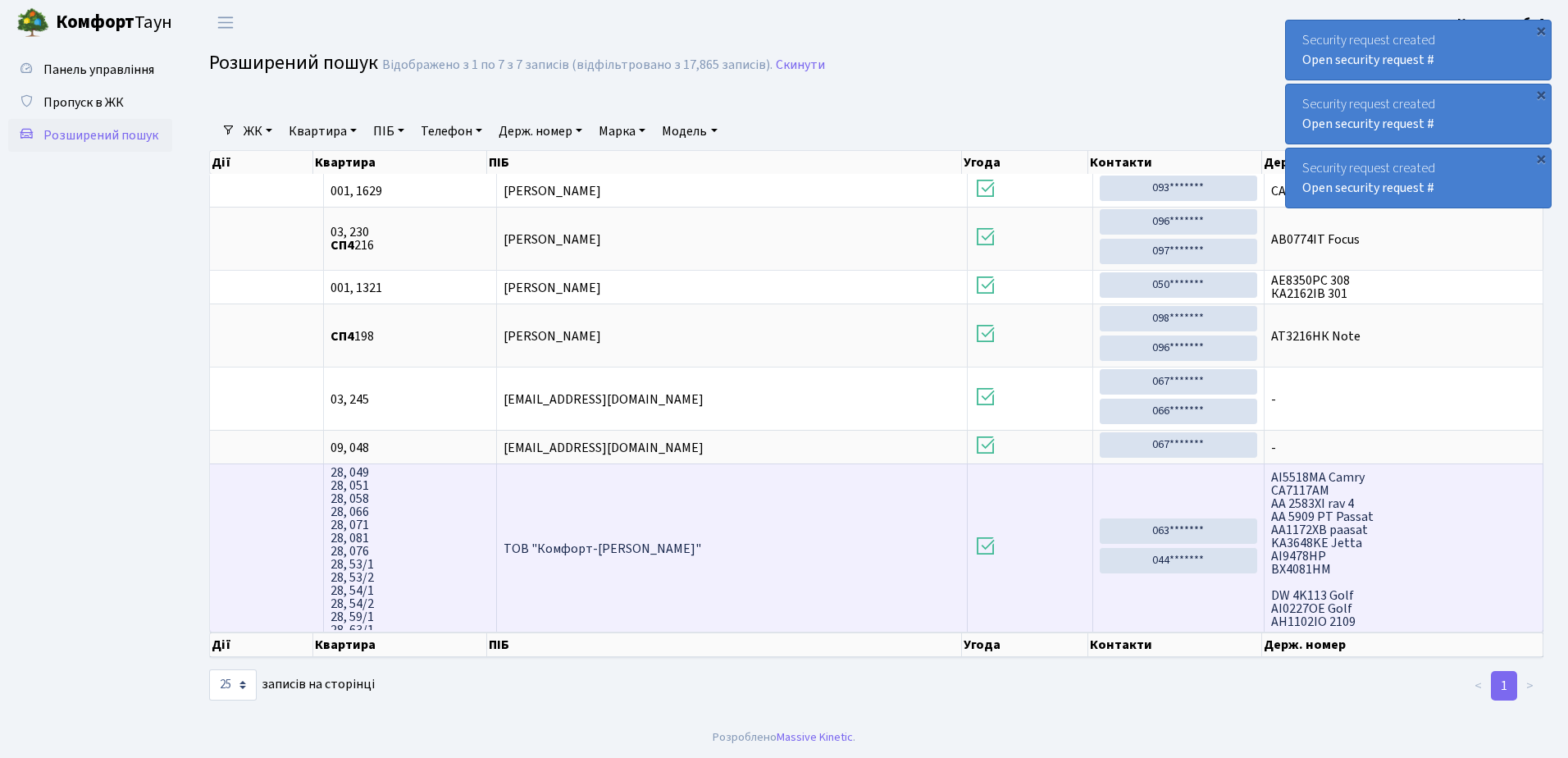
scroll to position [744, 0]
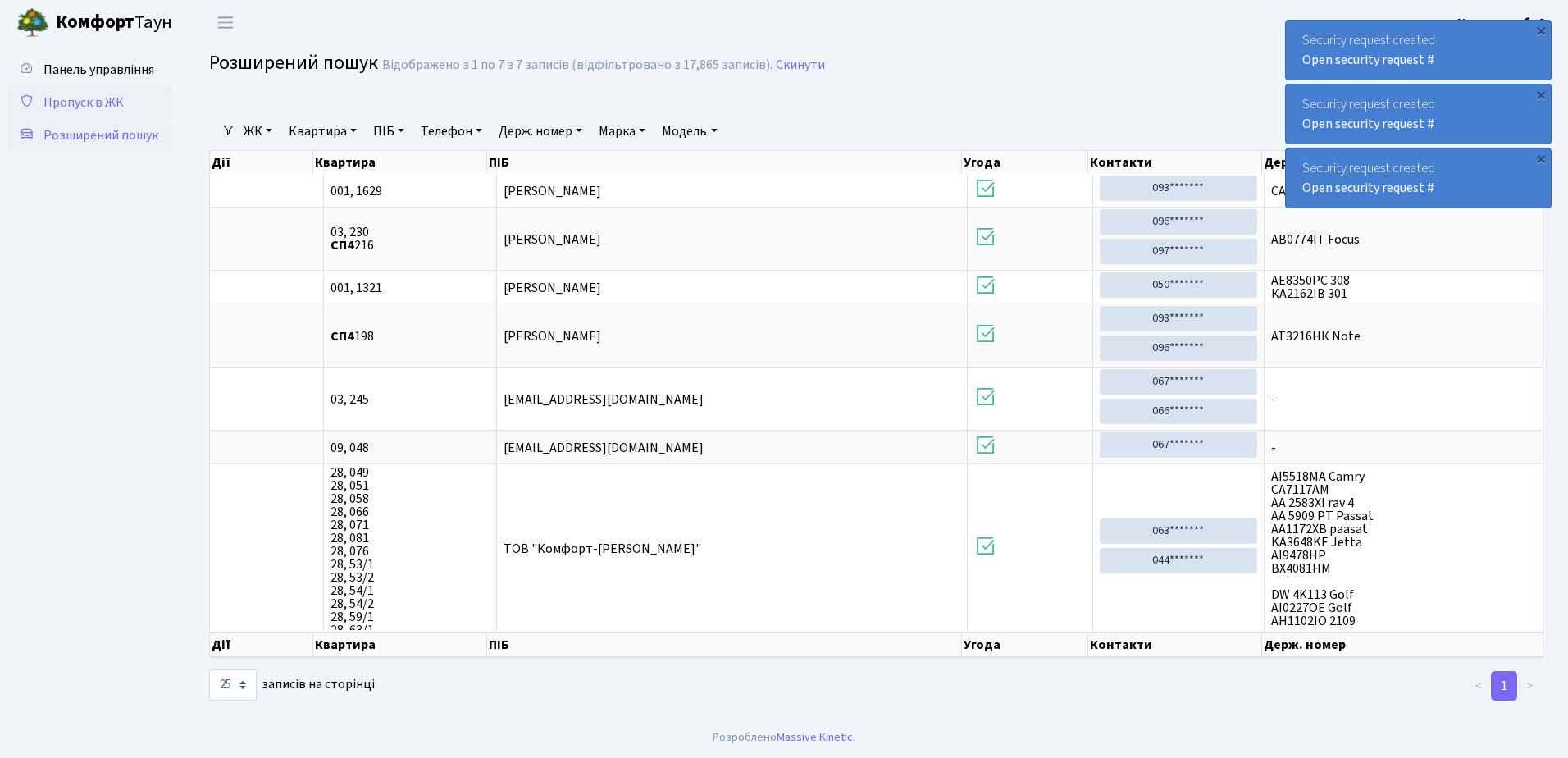
type input "216"
click at [80, 98] on span "Пропуск в ЖК" at bounding box center [83, 102] width 81 height 18
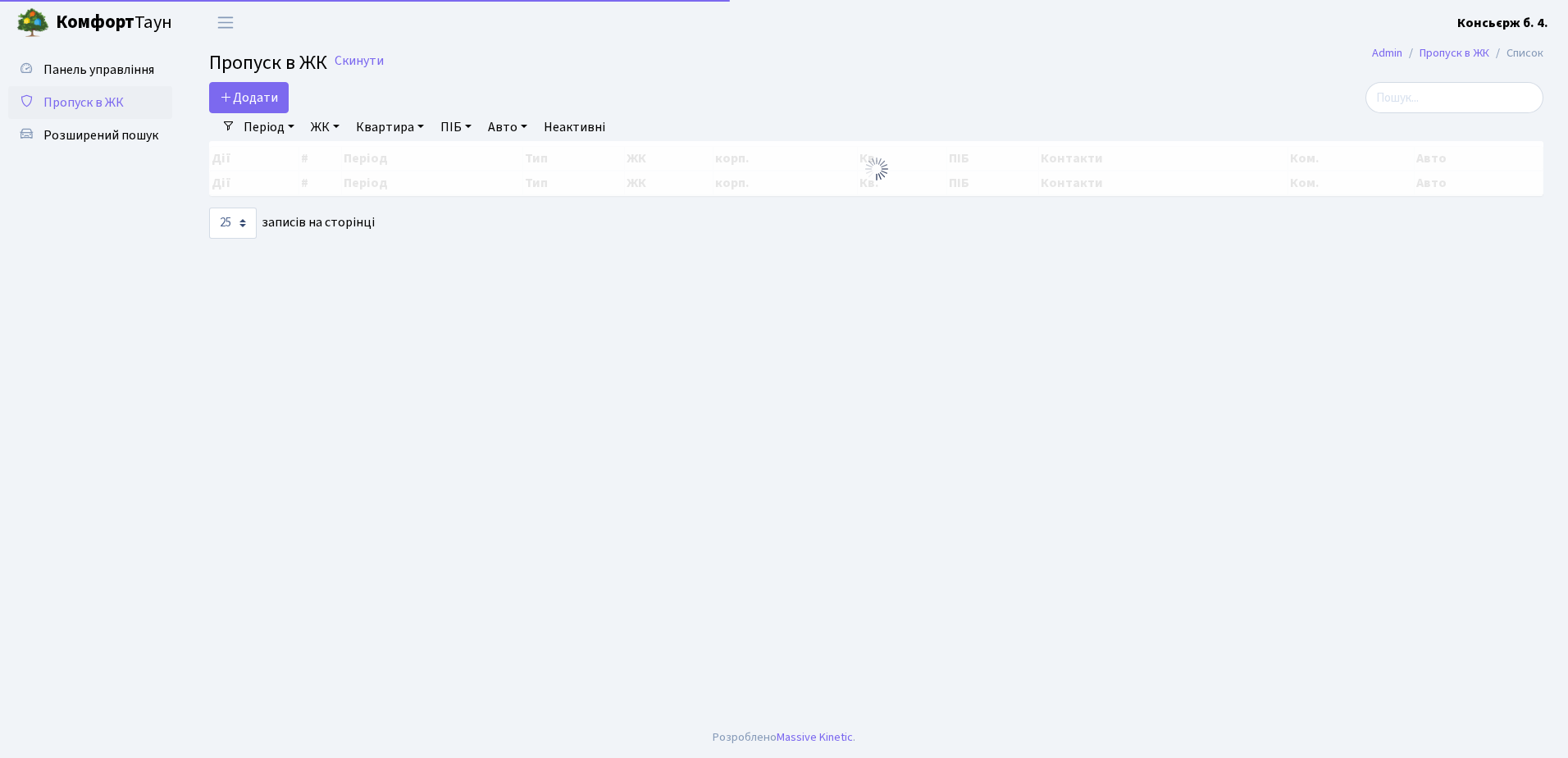
select select "25"
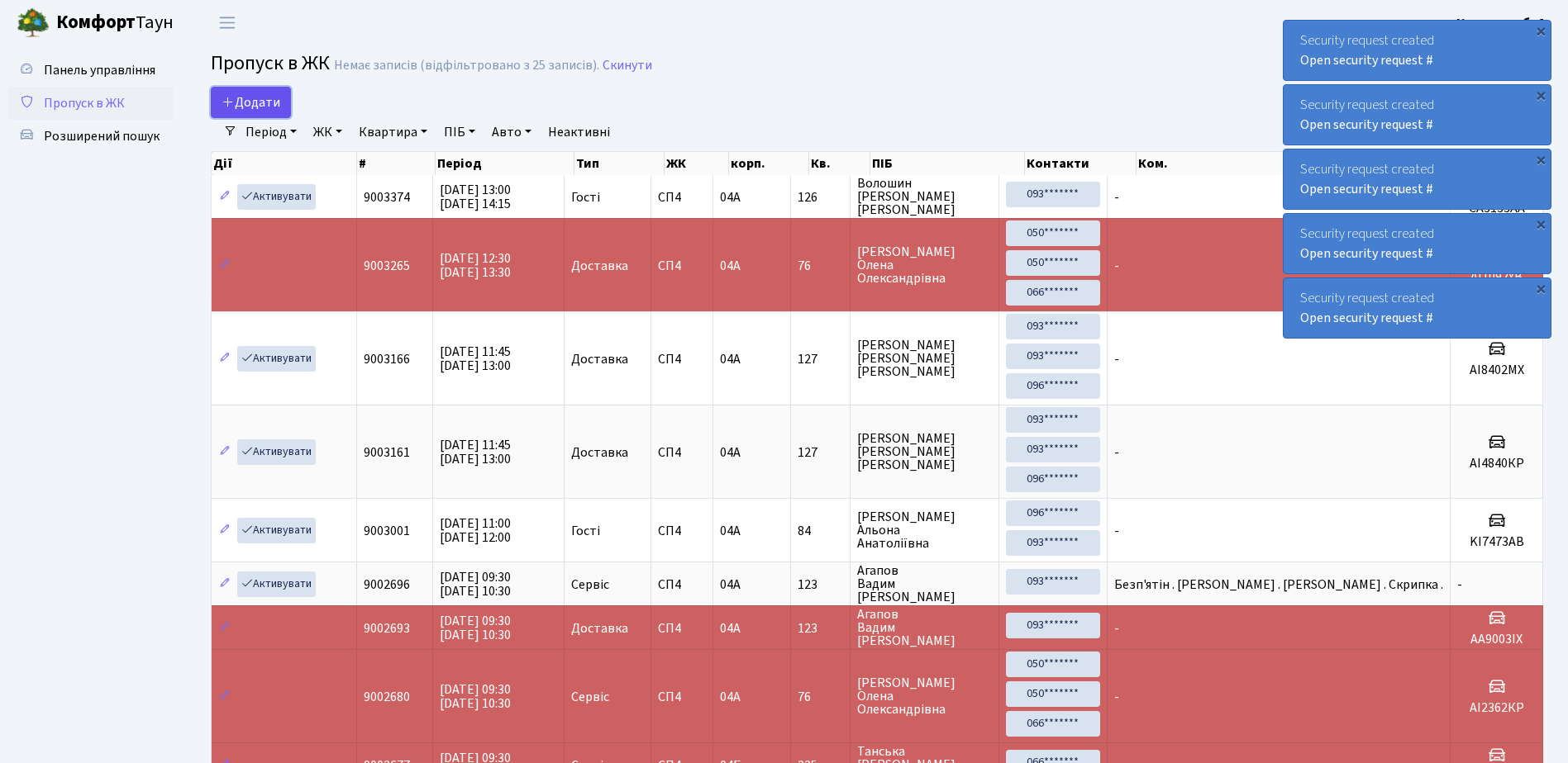
click at [253, 103] on span "Додати" at bounding box center [251, 102] width 59 height 18
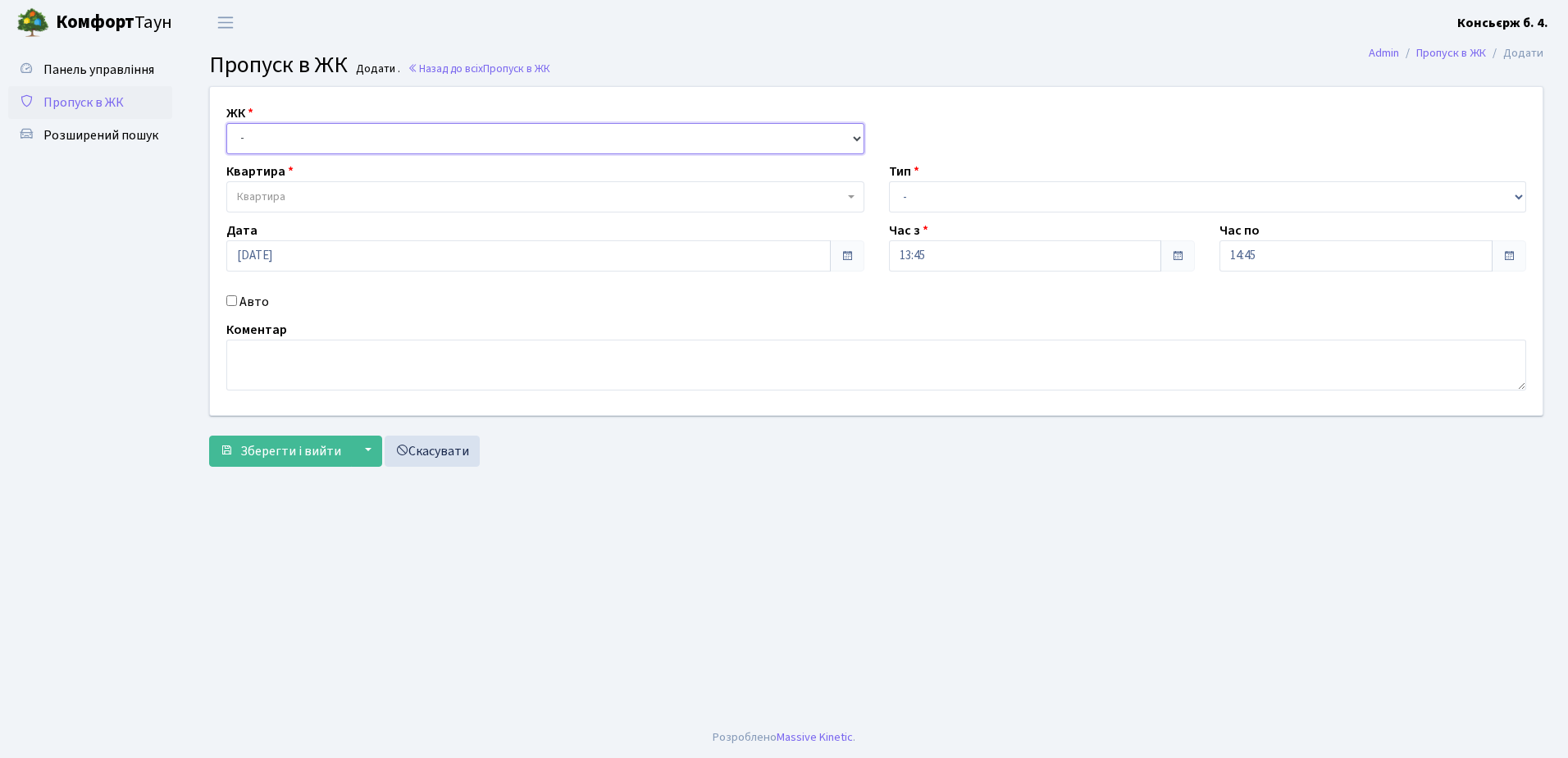
click at [315, 138] on select "- [STREET_ADDRESS]" at bounding box center [546, 138] width 638 height 31
select select "325"
click at [227, 123] on select "- [STREET_ADDRESS]" at bounding box center [546, 138] width 638 height 31
select select
click at [331, 196] on span "Квартира" at bounding box center [540, 196] width 607 height 16
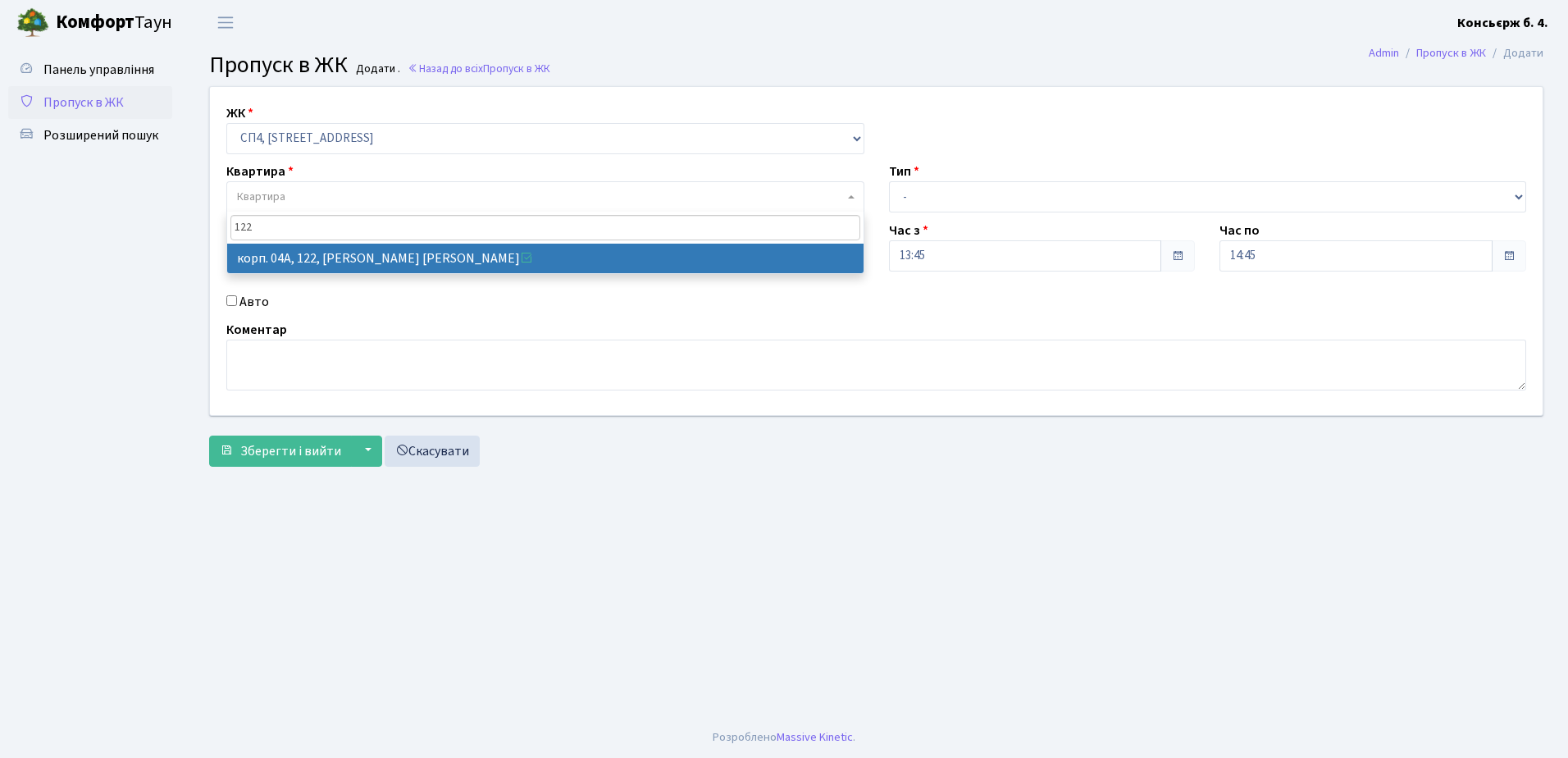
type input "122"
select select "21150"
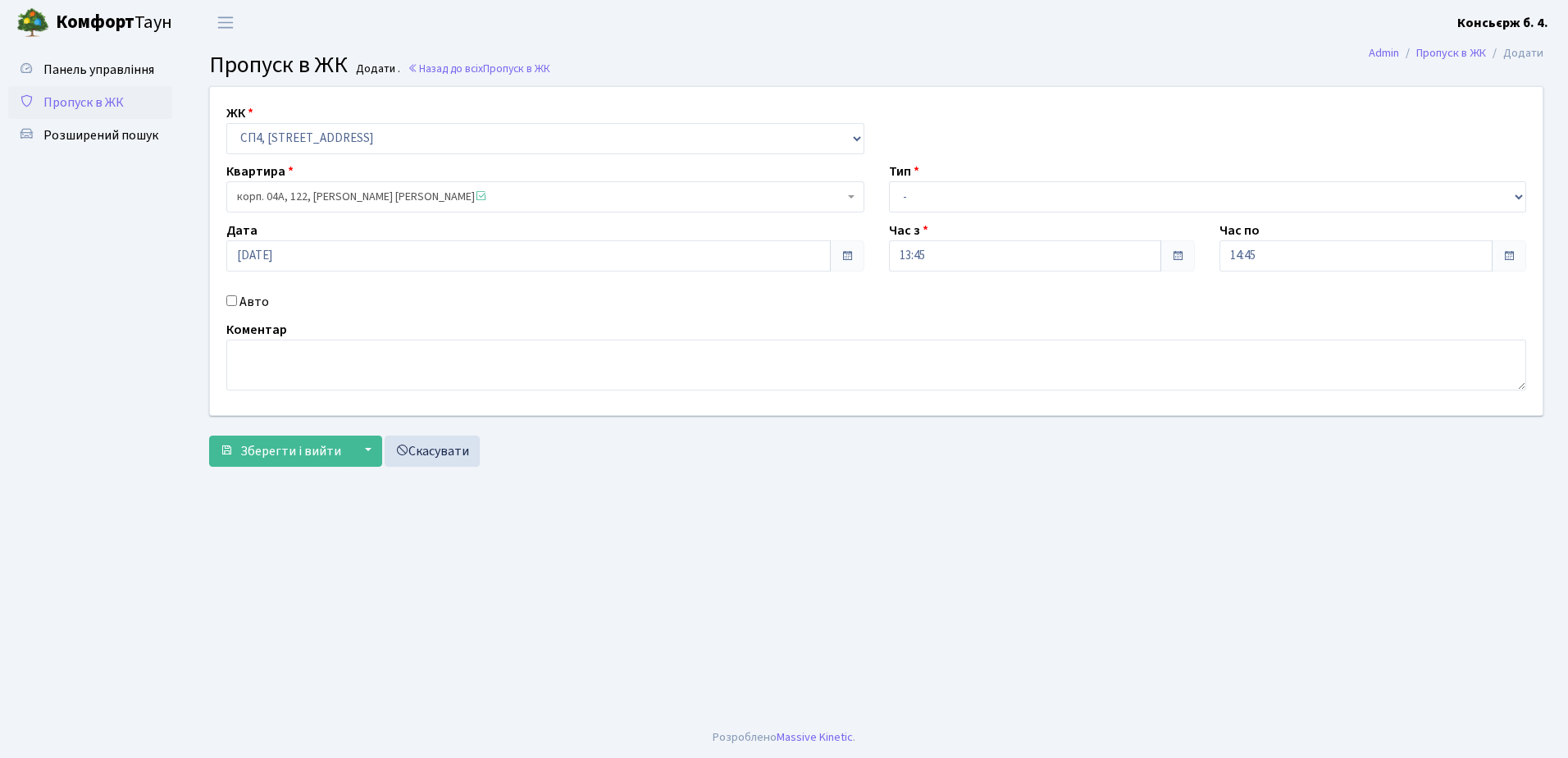
click at [234, 295] on input "Авто" at bounding box center [232, 300] width 11 height 11
checkbox input "true"
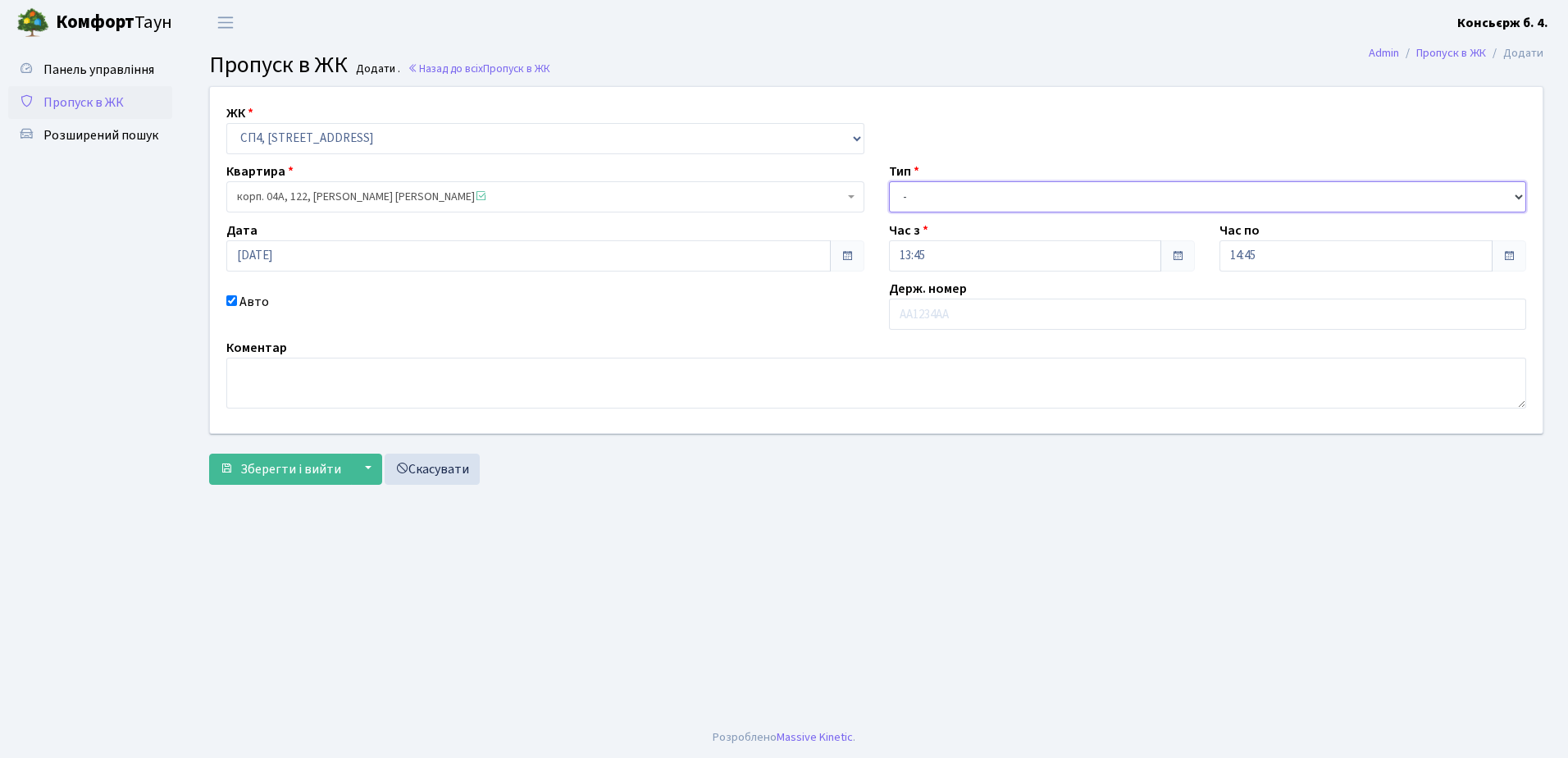
click at [1022, 194] on select "- Доставка Таксі Гості Сервіс" at bounding box center [1208, 197] width 638 height 31
select select "1"
click at [889, 182] on select "- Доставка Таксі Гості Сервіс" at bounding box center [1208, 197] width 638 height 31
click at [1003, 317] on input "text" at bounding box center [1208, 314] width 638 height 31
type input "ВТ0260ВС"
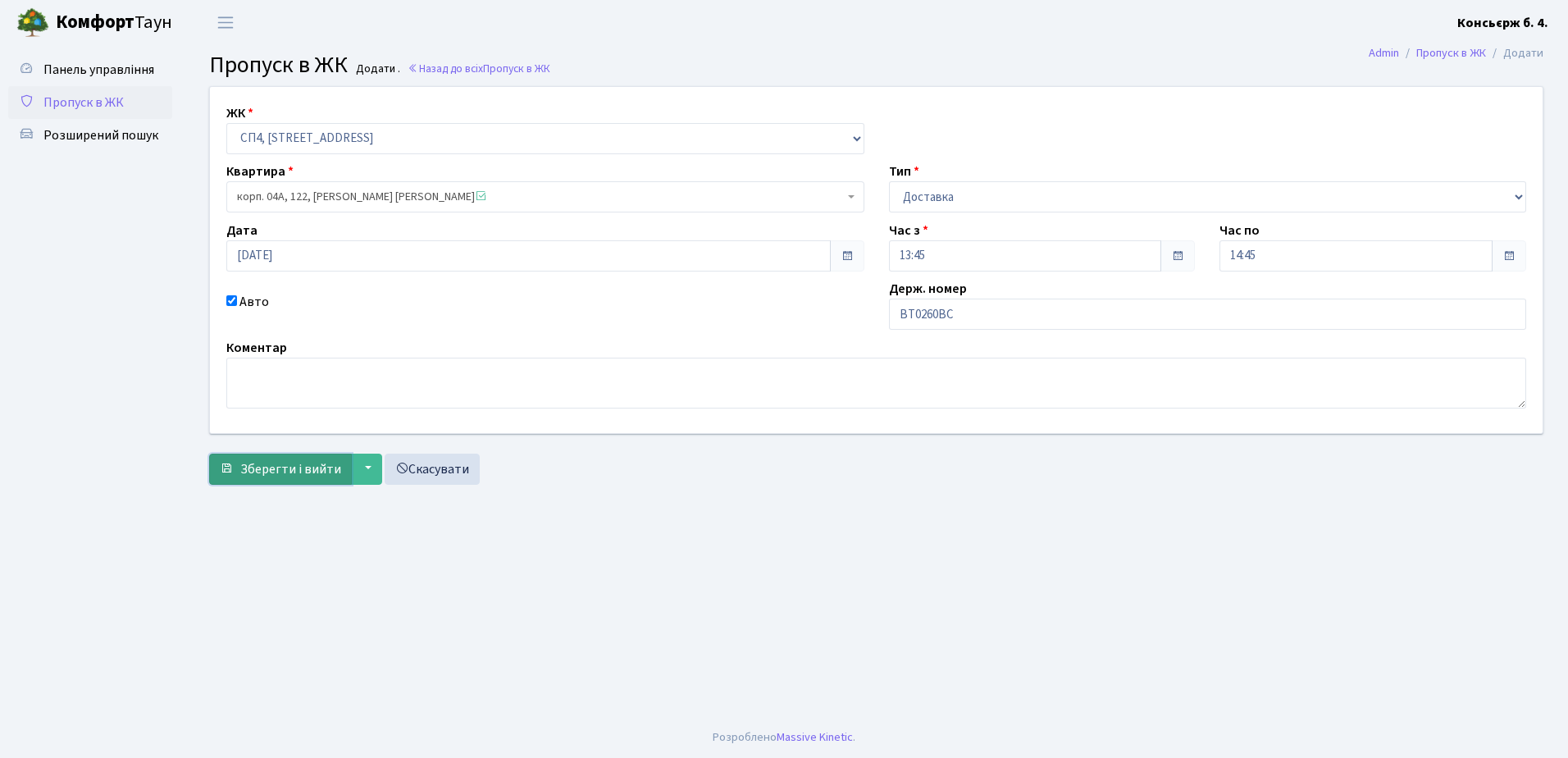
click at [291, 471] on span "Зберегти і вийти" at bounding box center [290, 469] width 101 height 18
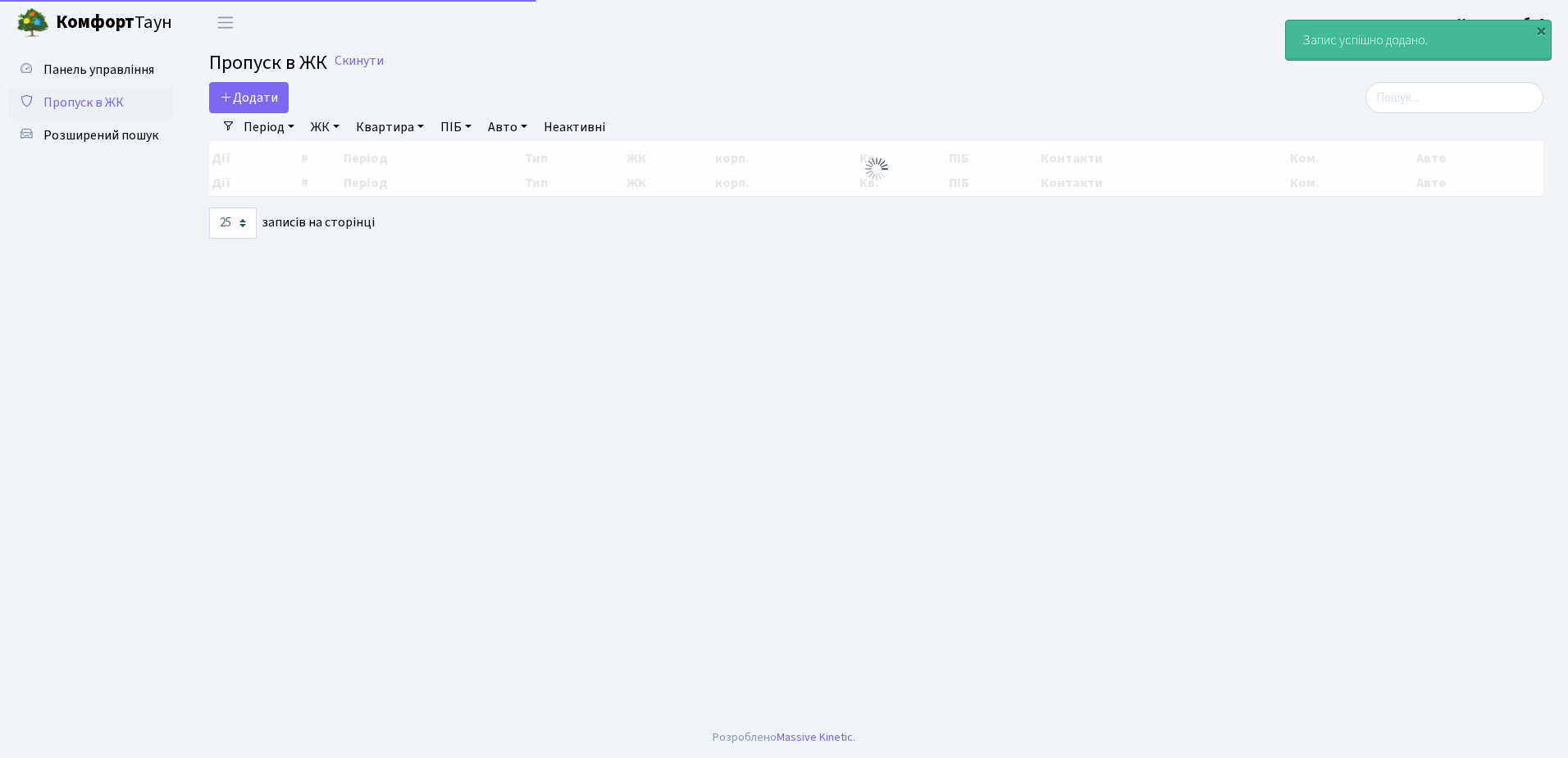
select select "25"
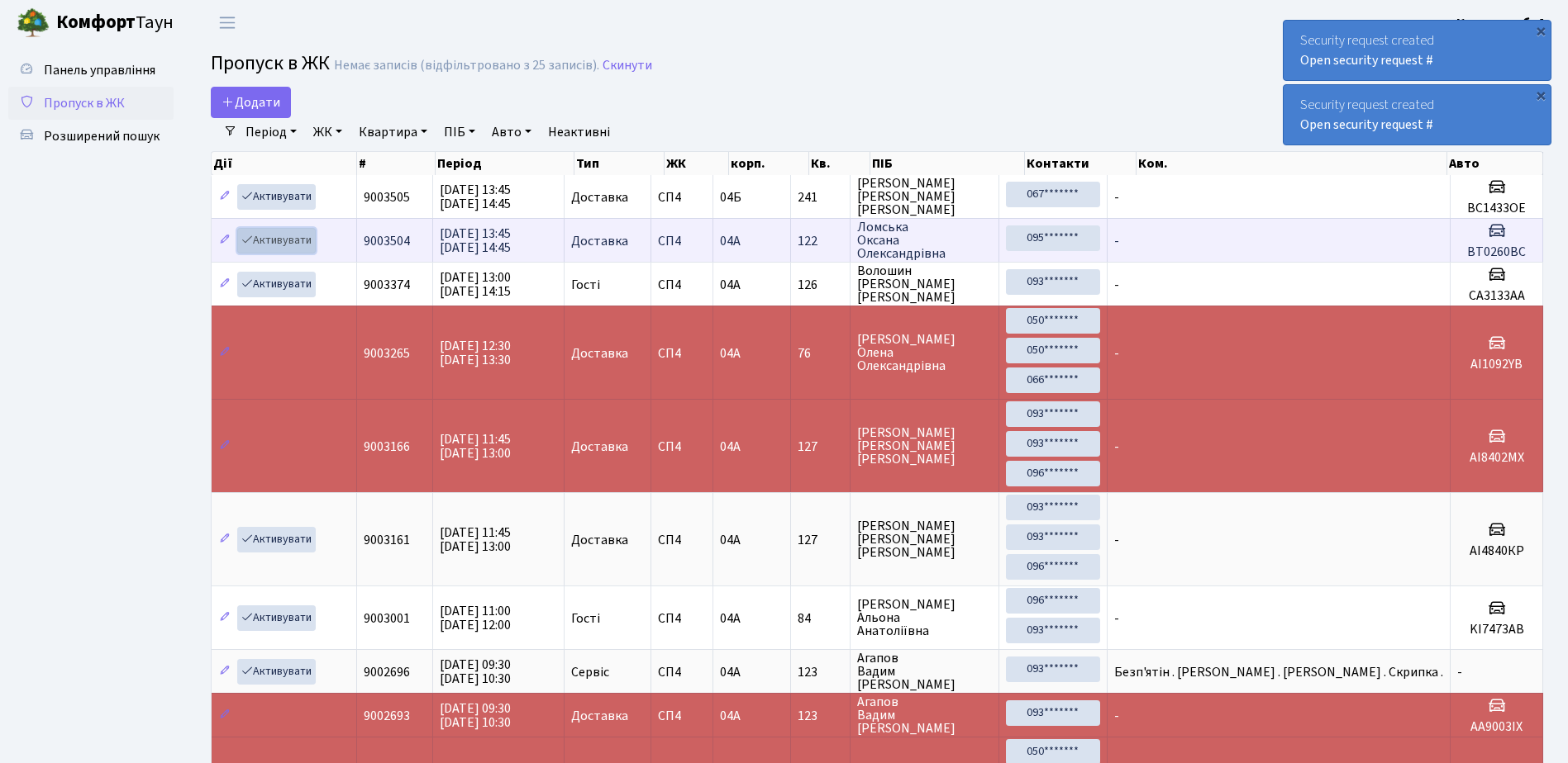
click at [280, 237] on link "Активувати" at bounding box center [276, 241] width 79 height 26
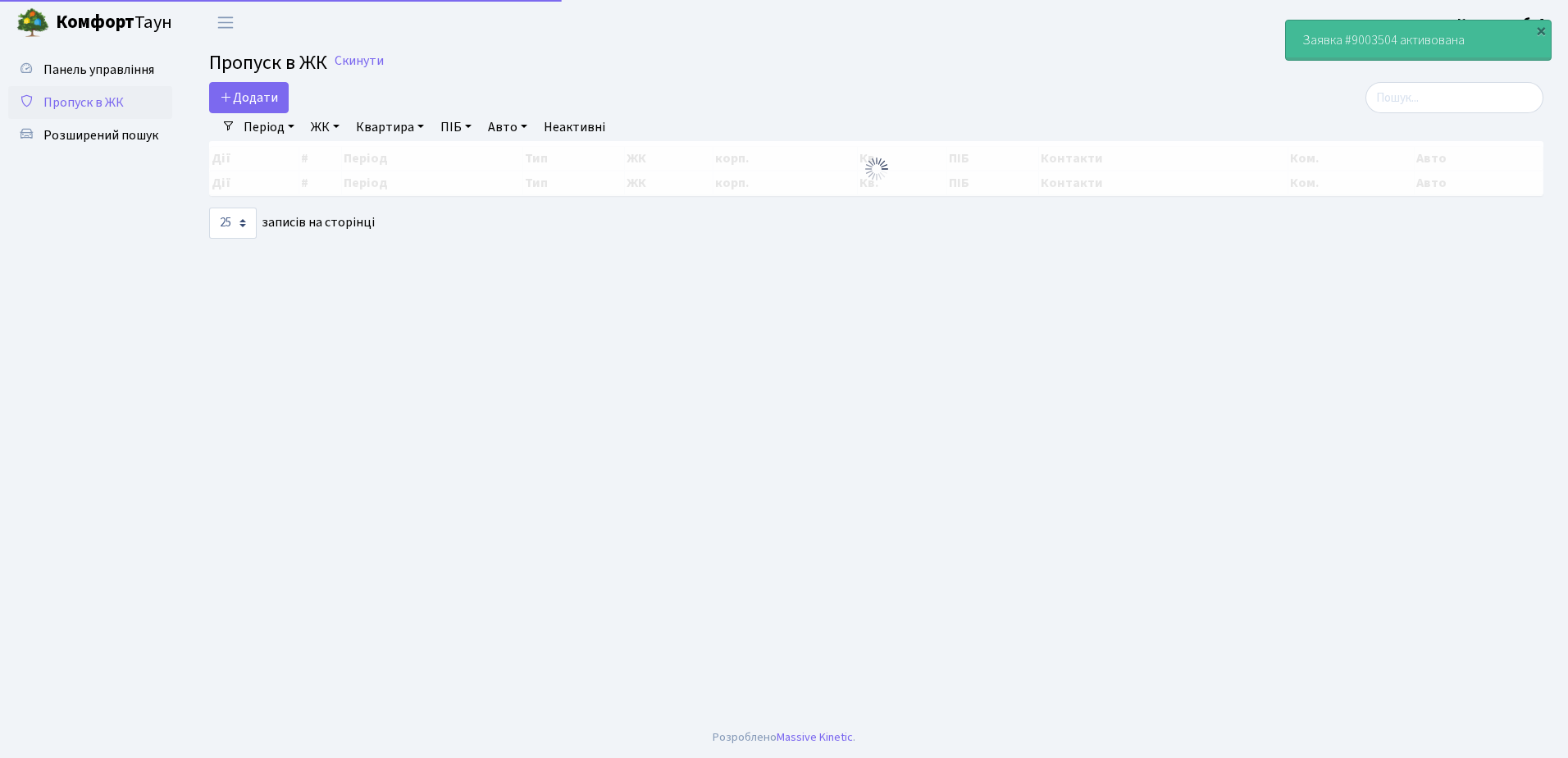
select select "25"
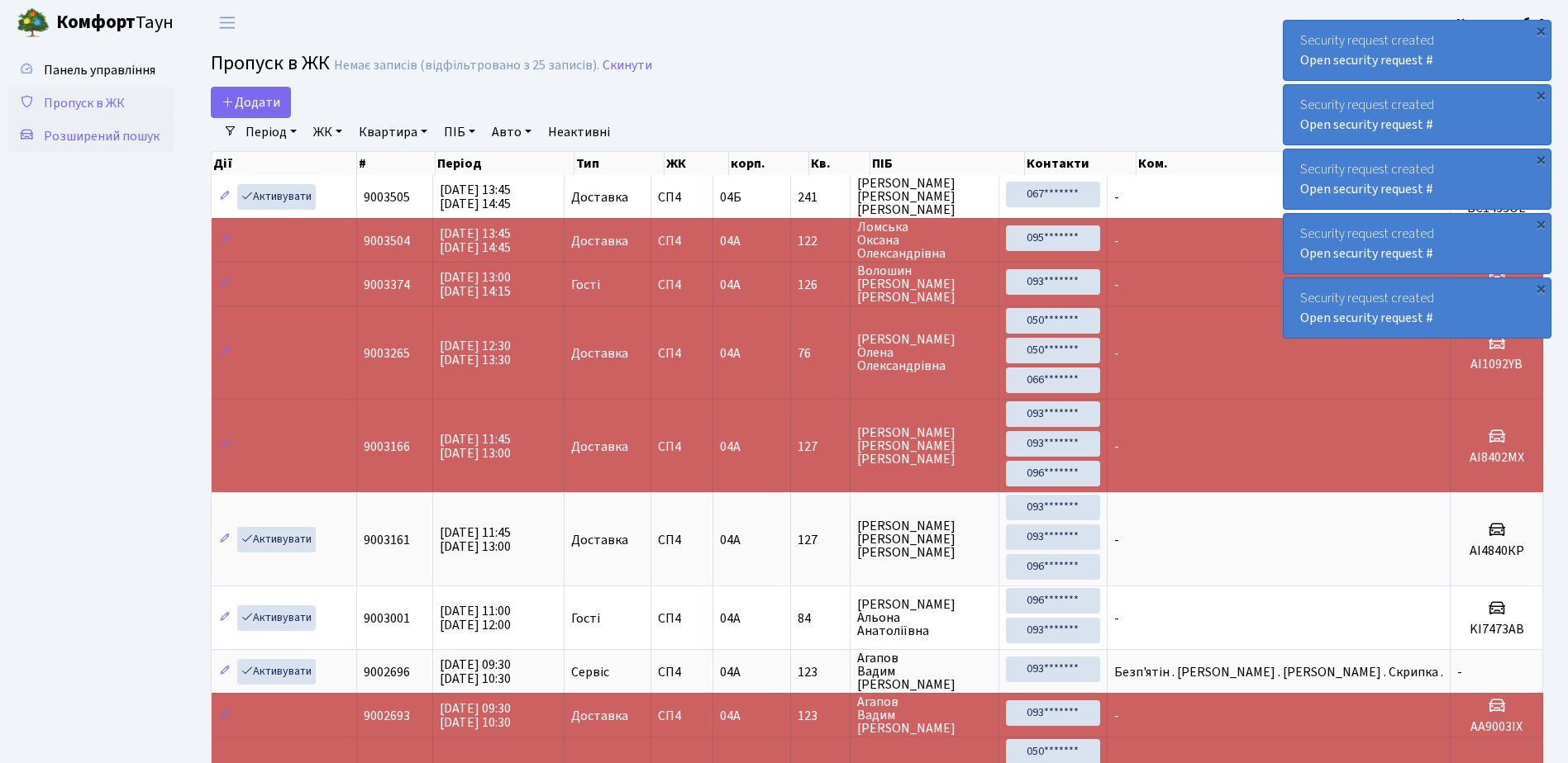
click at [90, 132] on span "Розширений пошук" at bounding box center [101, 136] width 115 height 18
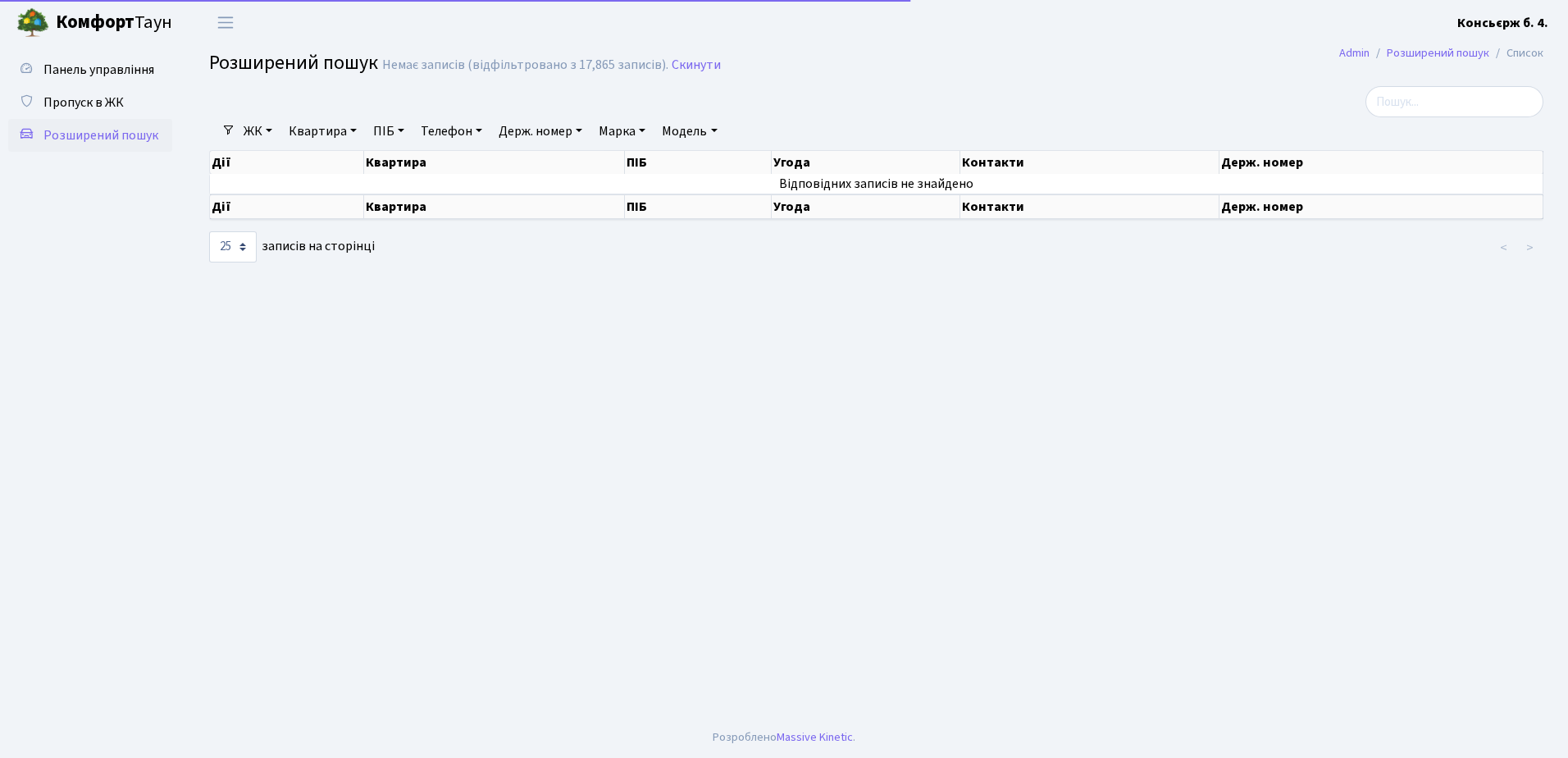
select select "25"
click at [83, 99] on span "Пропуск в ЖК" at bounding box center [83, 102] width 81 height 18
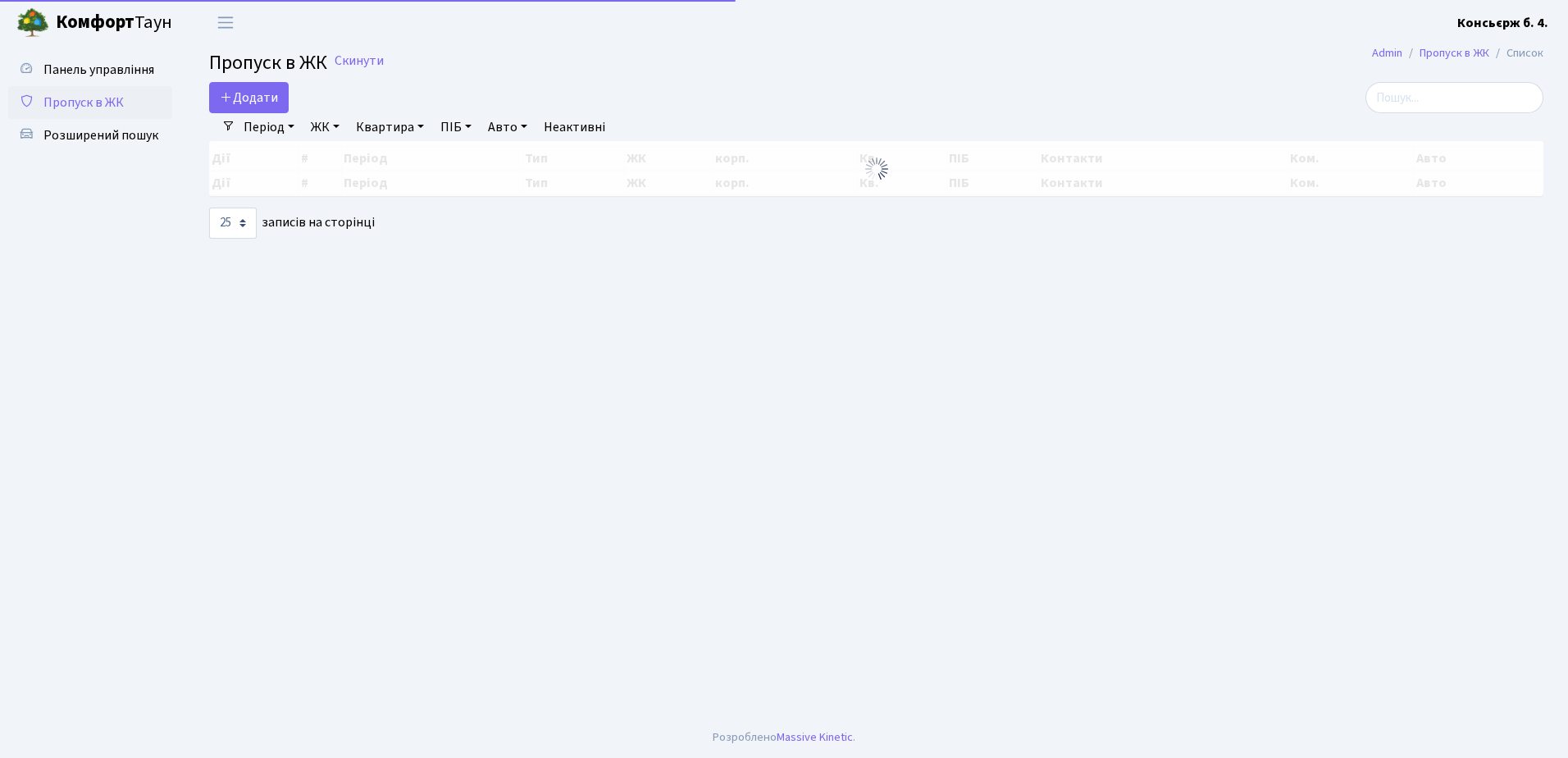
select select "25"
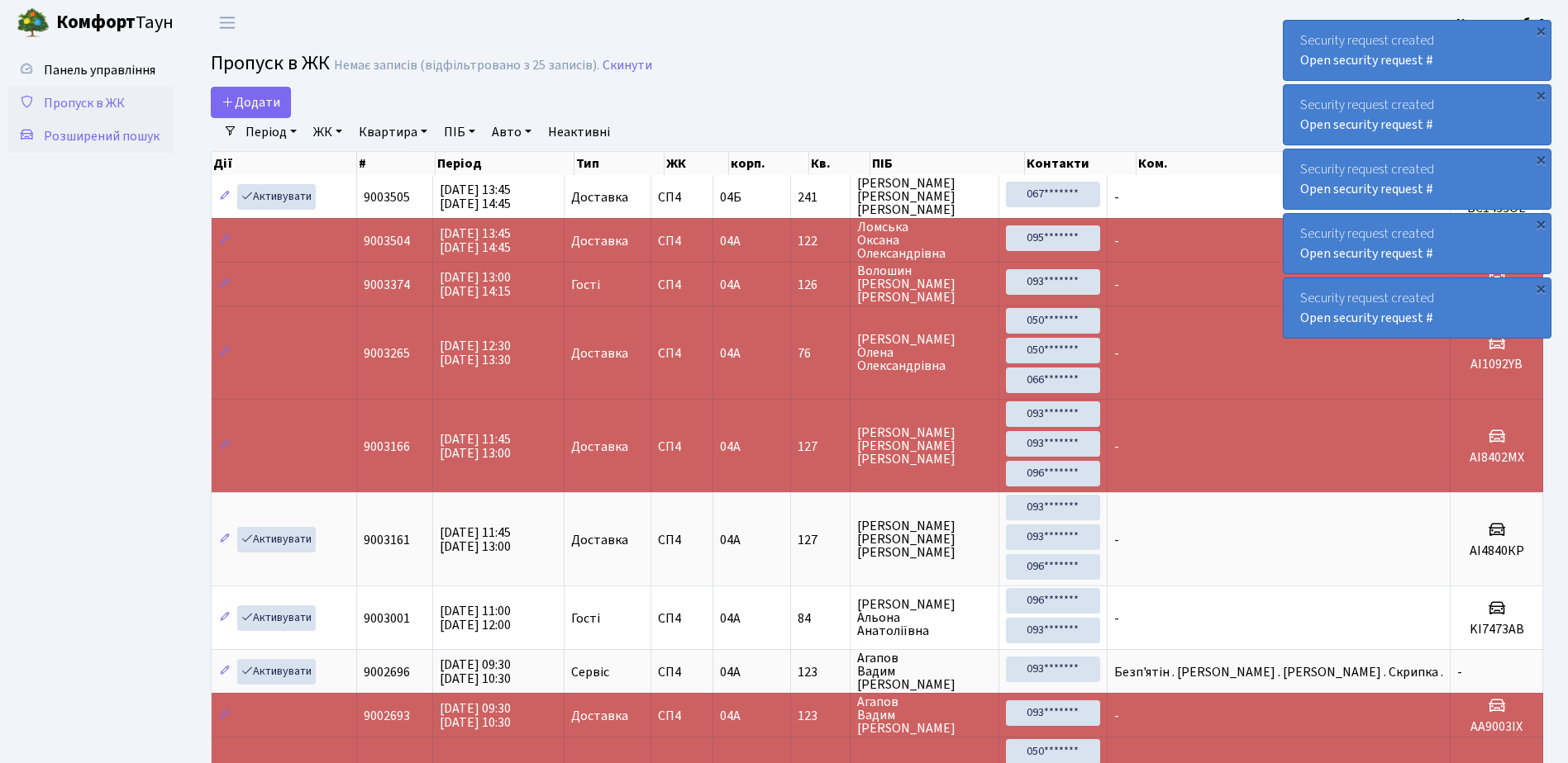
click at [60, 134] on span "Розширений пошук" at bounding box center [101, 136] width 115 height 18
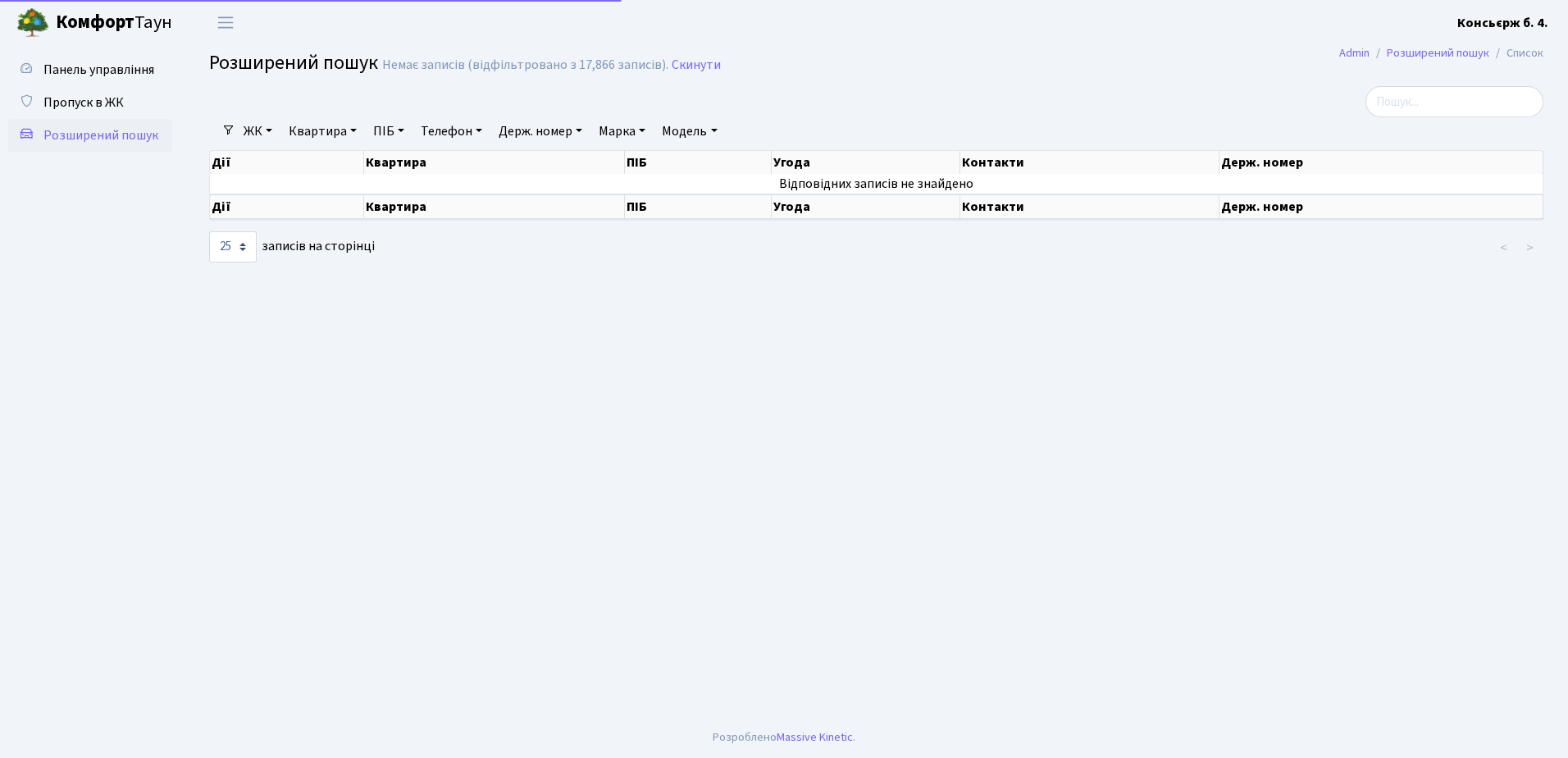
select select "25"
click at [64, 102] on span "Пропуск в ЖК" at bounding box center [83, 102] width 81 height 18
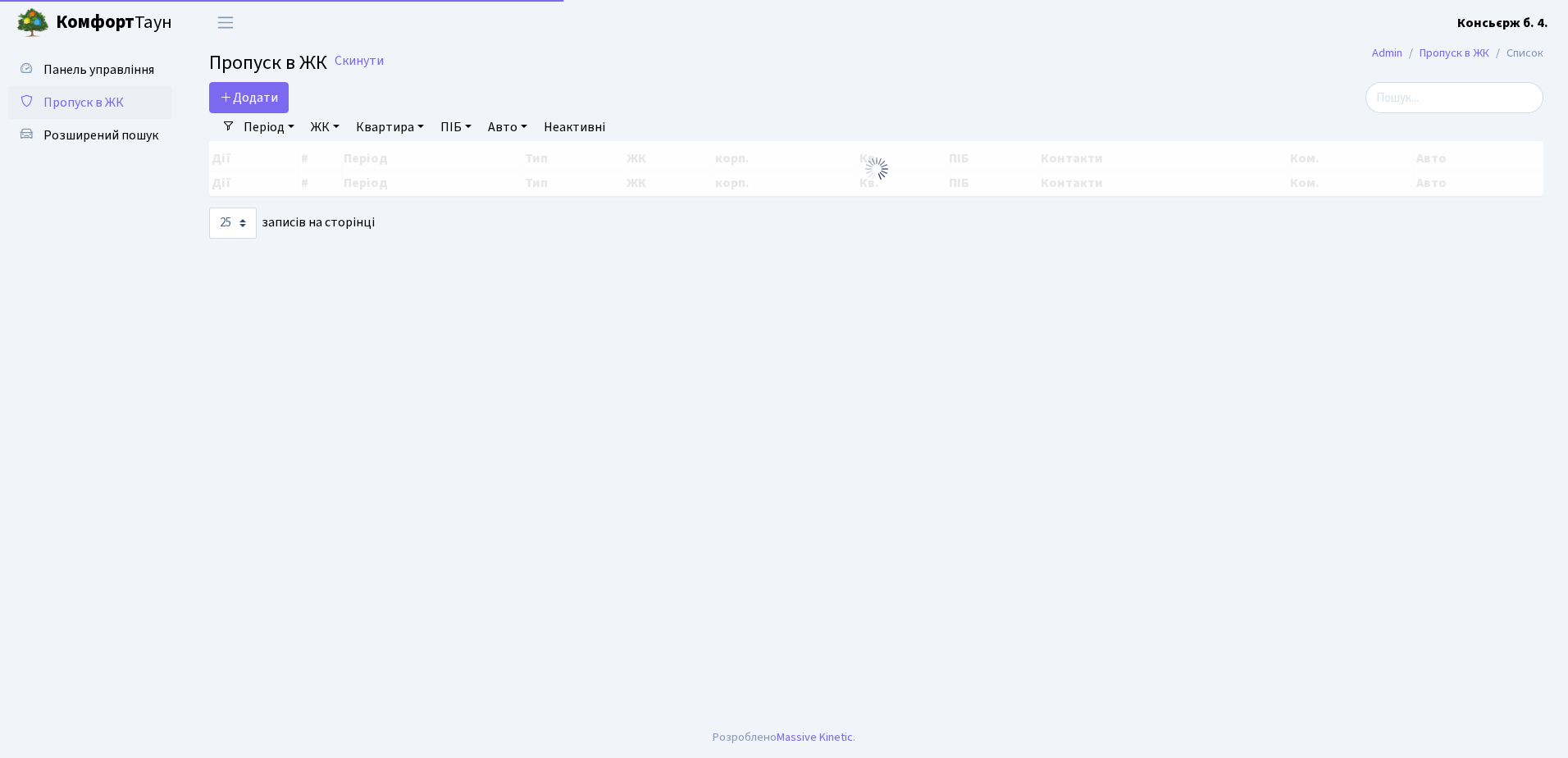
select select "25"
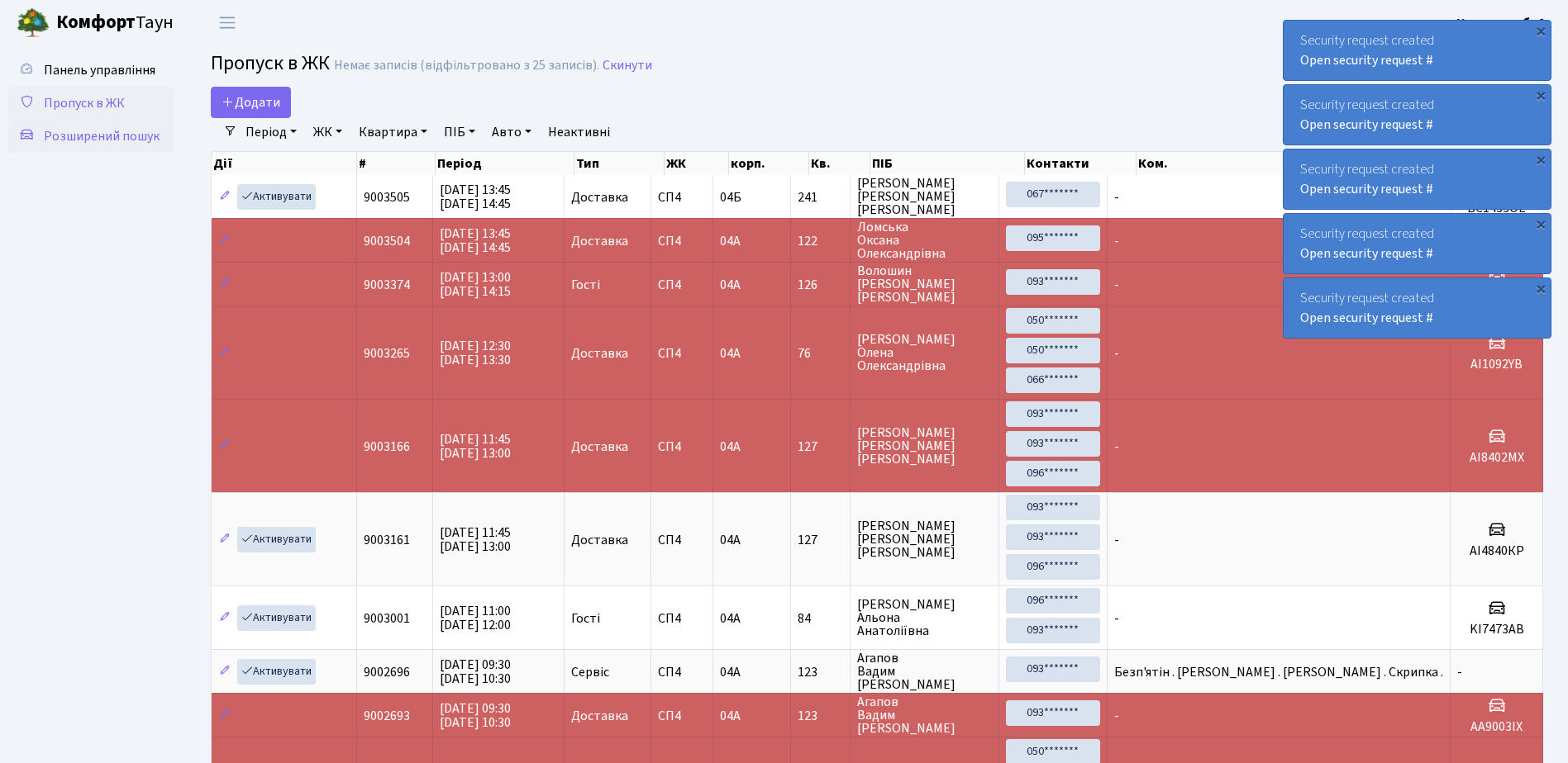
click at [105, 136] on span "Розширений пошук" at bounding box center [101, 136] width 115 height 18
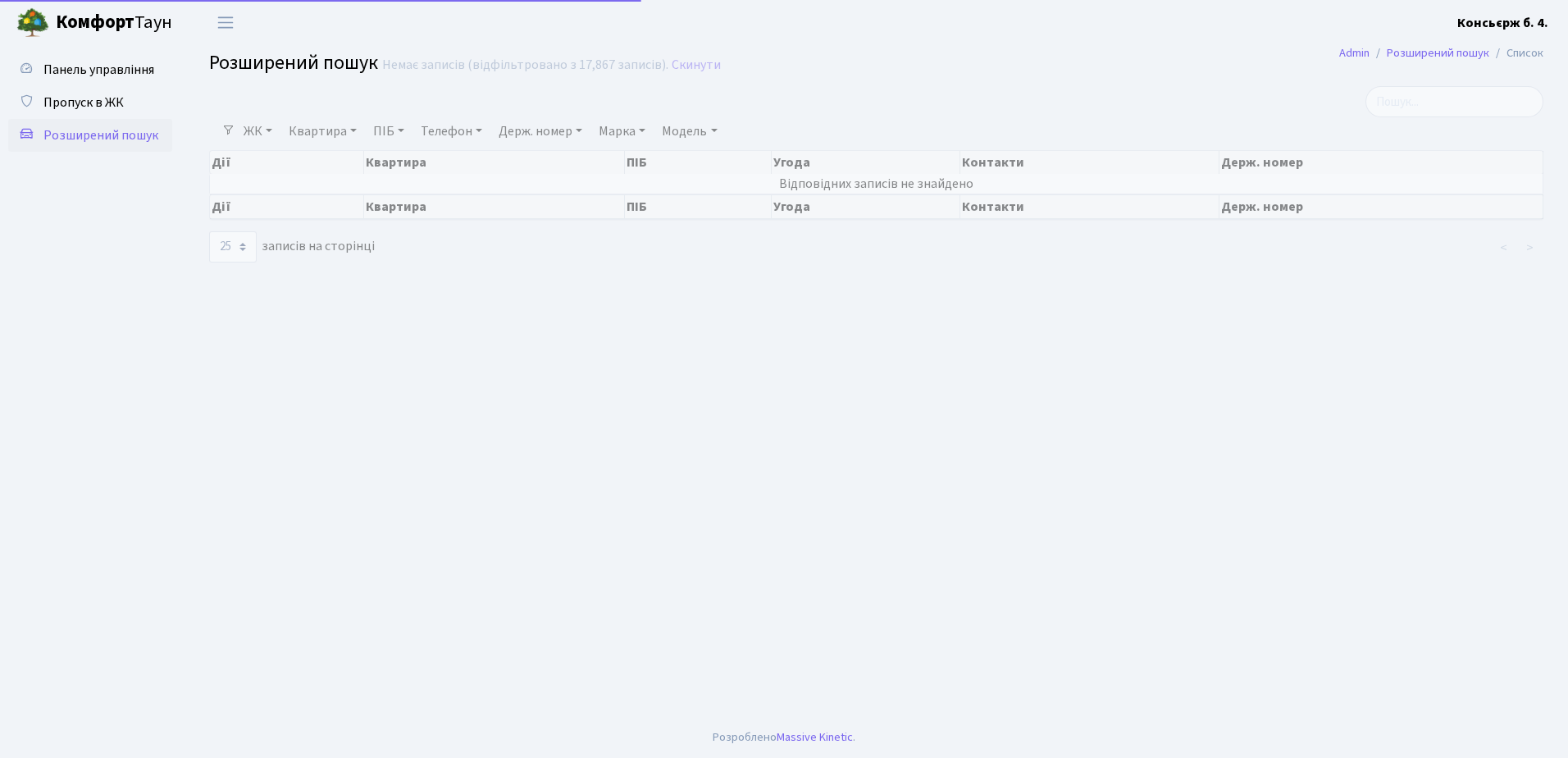
select select "25"
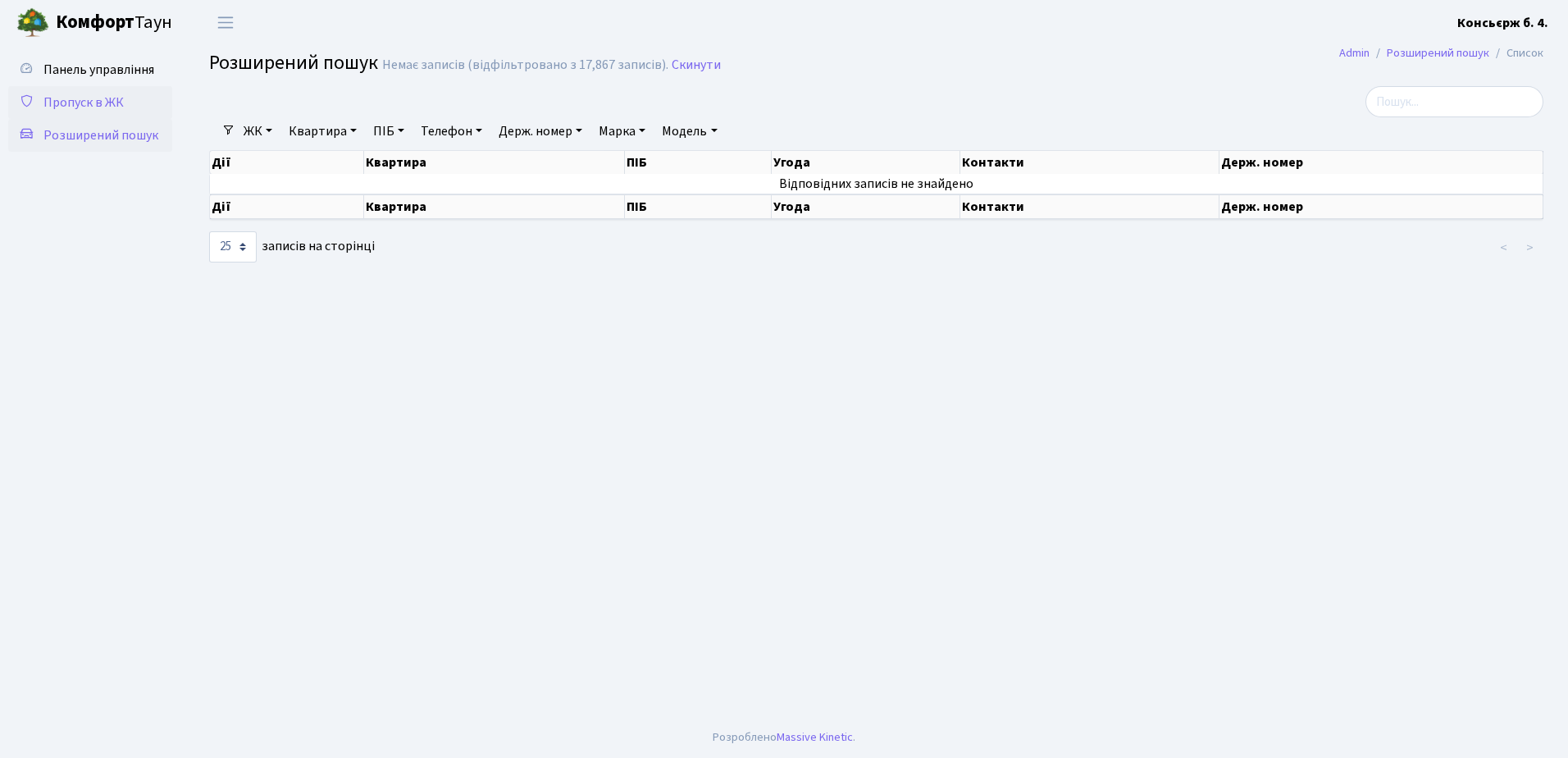
click at [93, 104] on span "Пропуск в ЖК" at bounding box center [83, 102] width 81 height 18
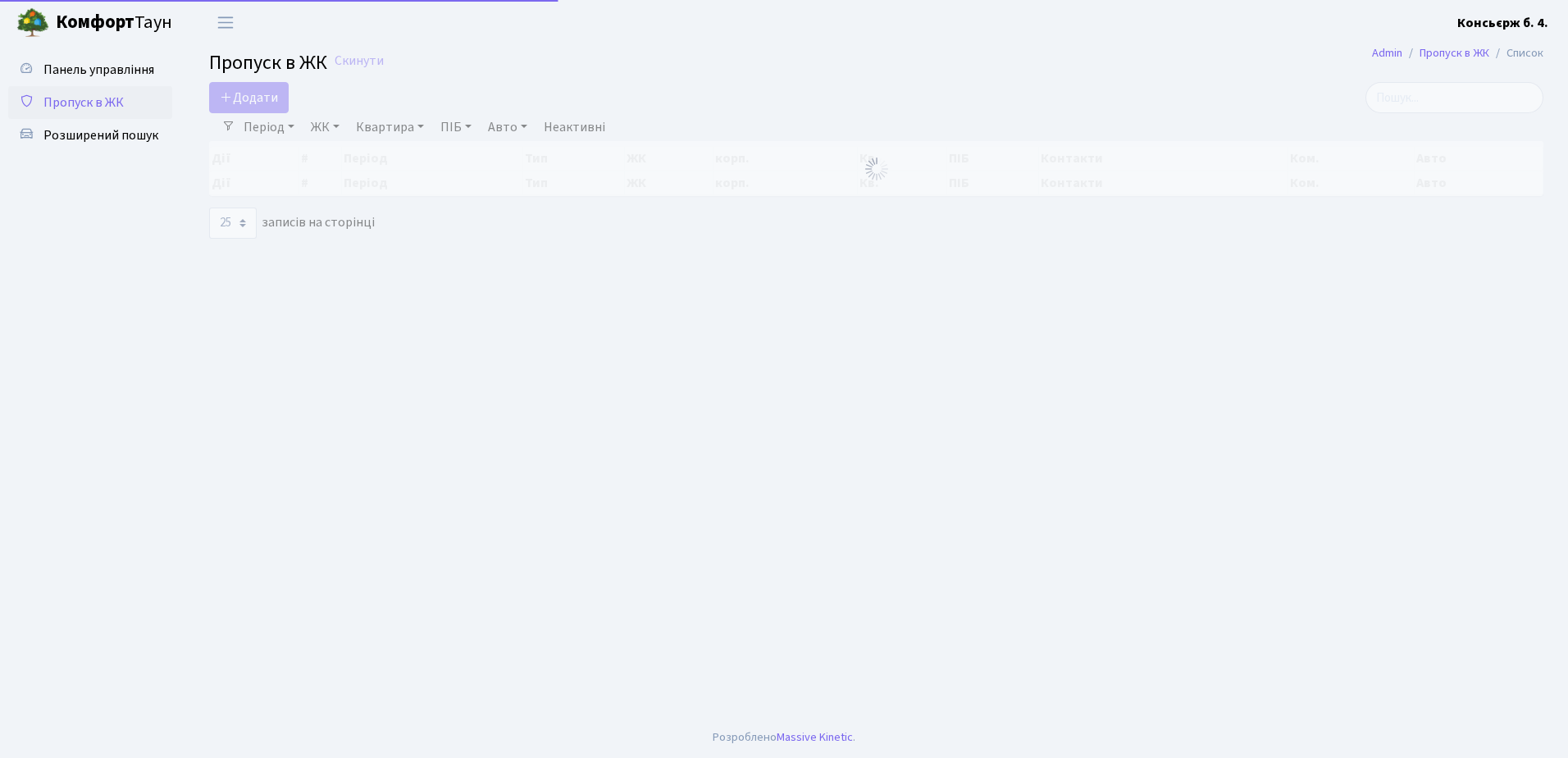
select select "25"
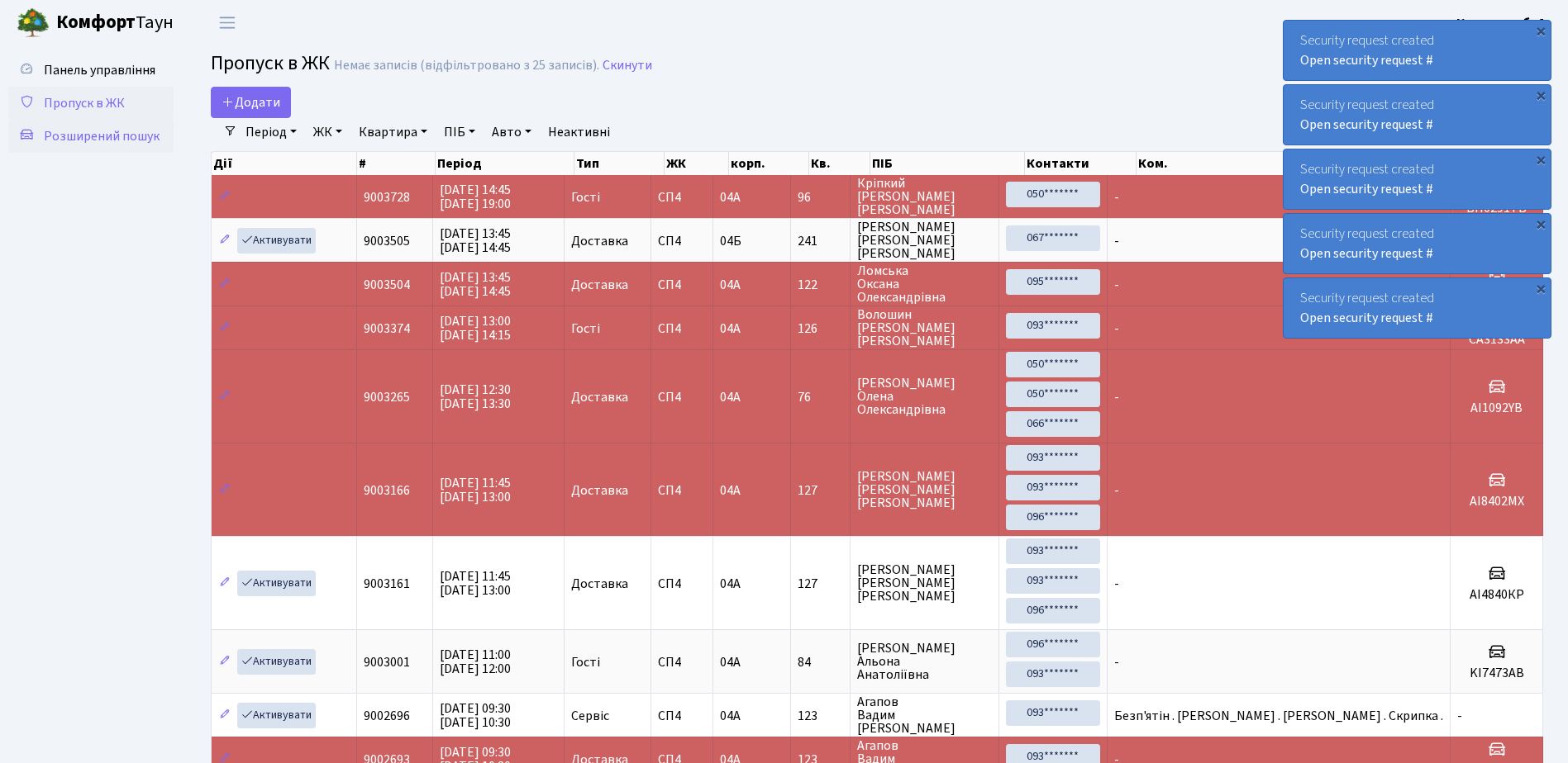
click at [99, 135] on span "Розширений пошук" at bounding box center [101, 136] width 115 height 18
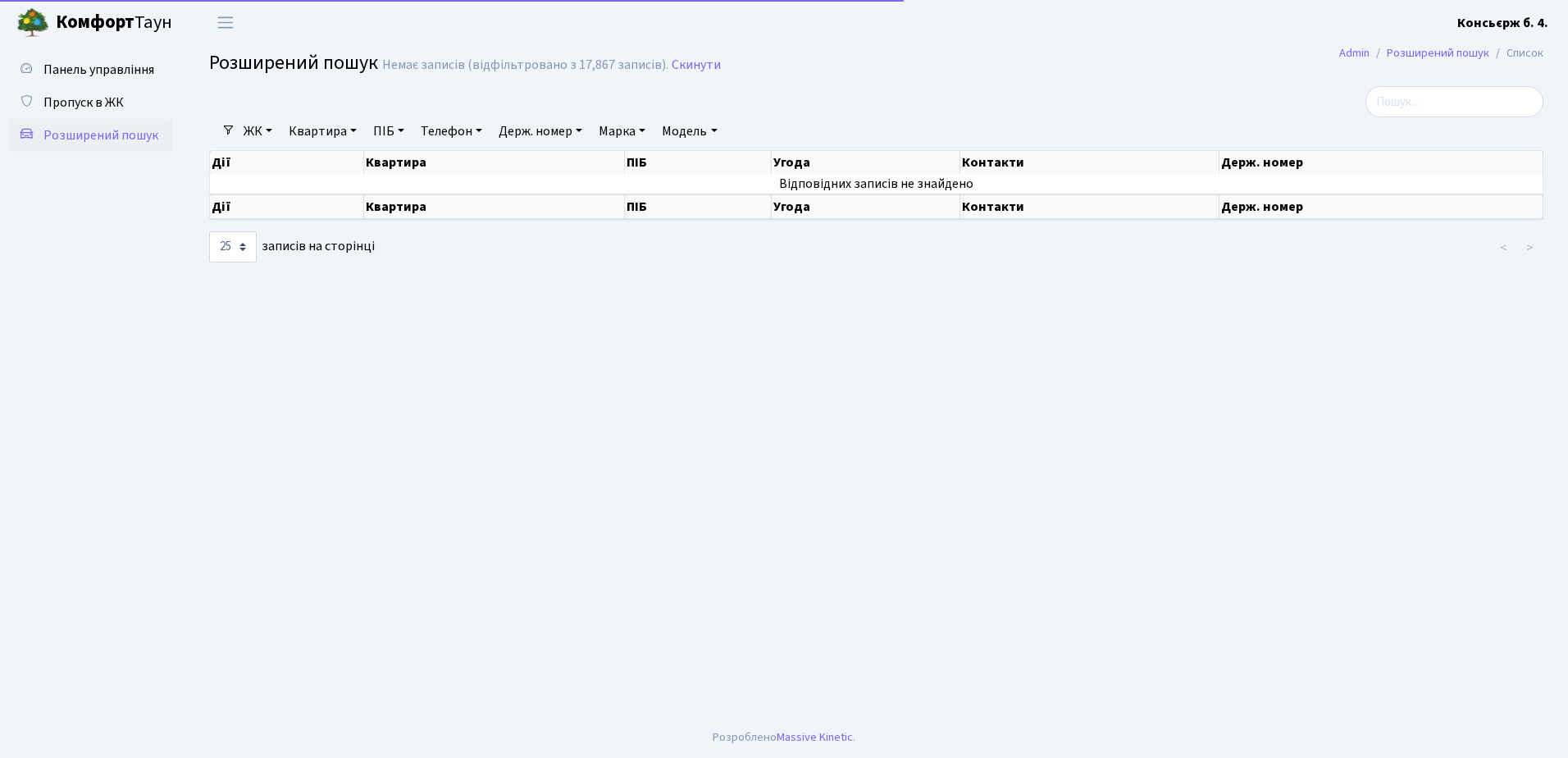
select select "25"
click at [101, 97] on span "Пропуск в ЖК" at bounding box center [83, 102] width 81 height 18
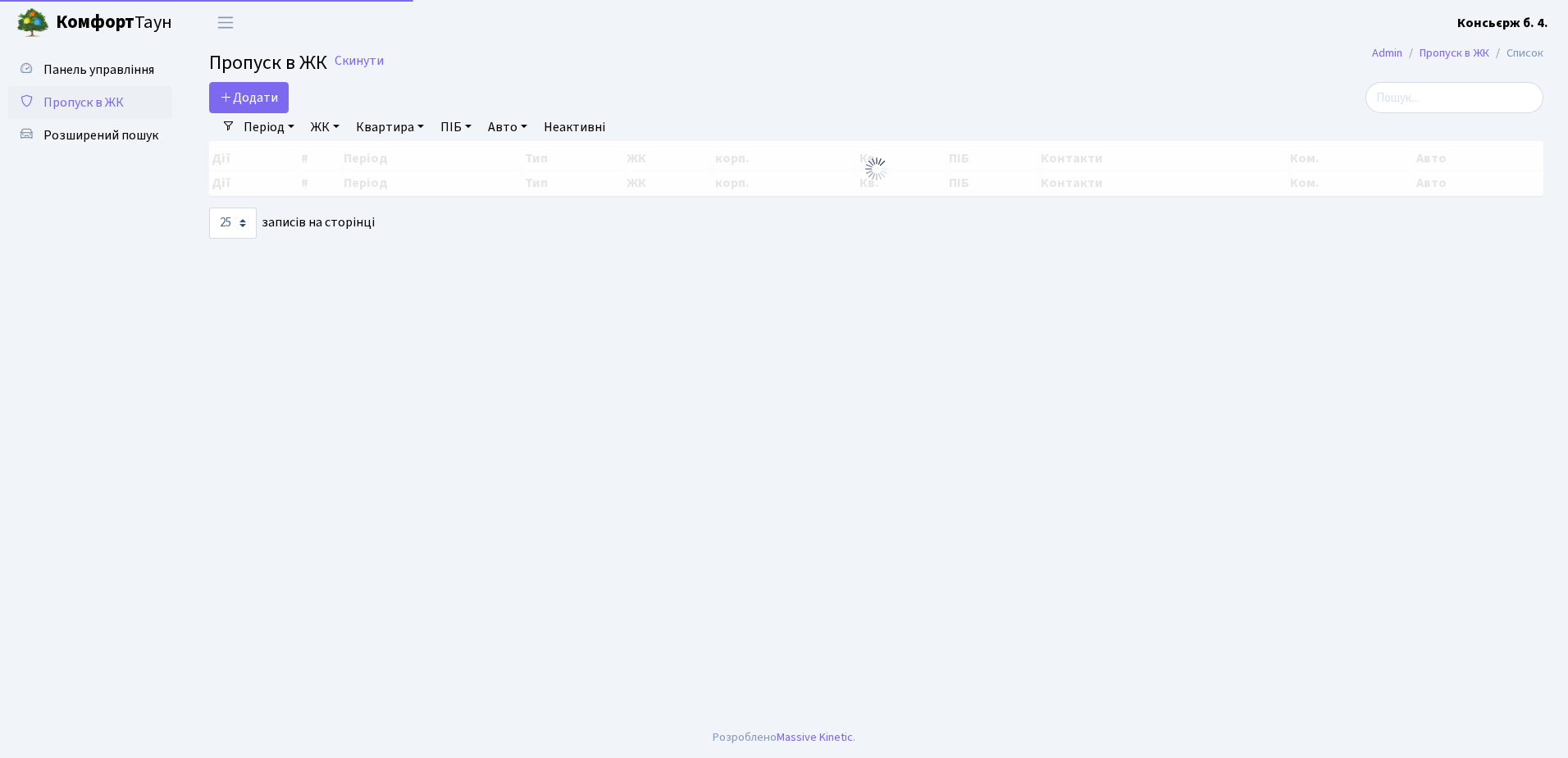
select select "25"
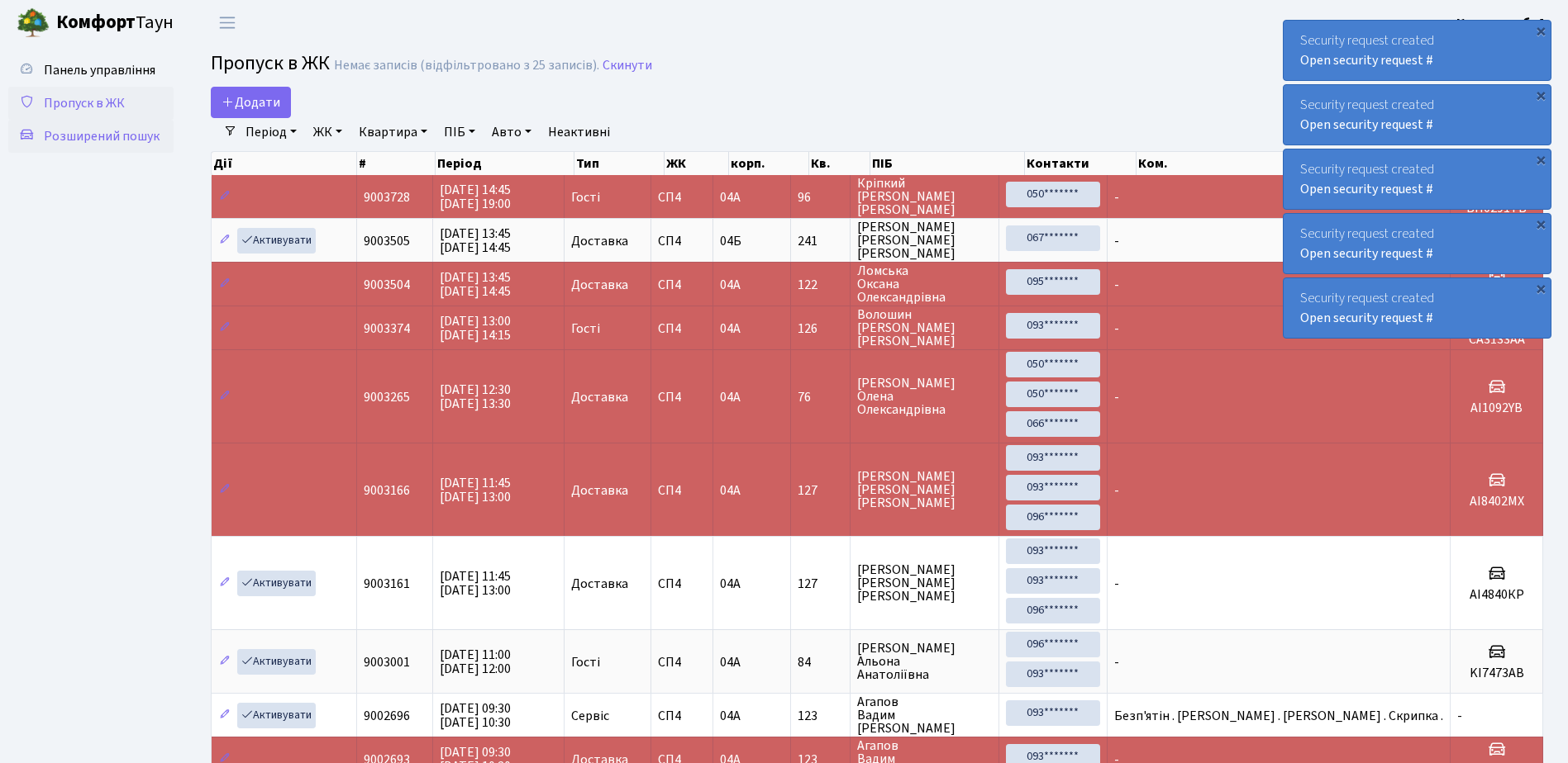
click at [119, 137] on span "Розширений пошук" at bounding box center [101, 136] width 115 height 18
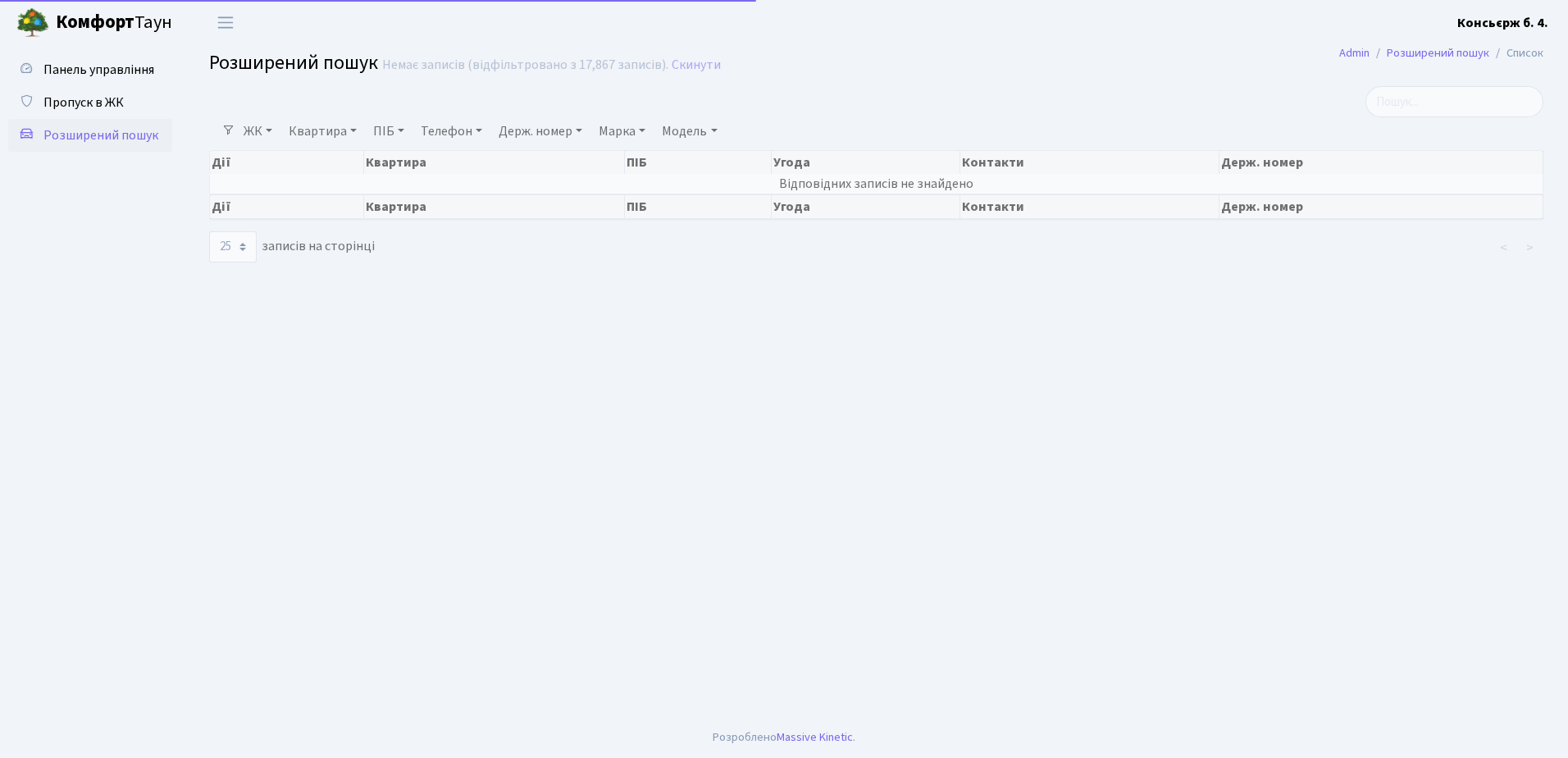
select select "25"
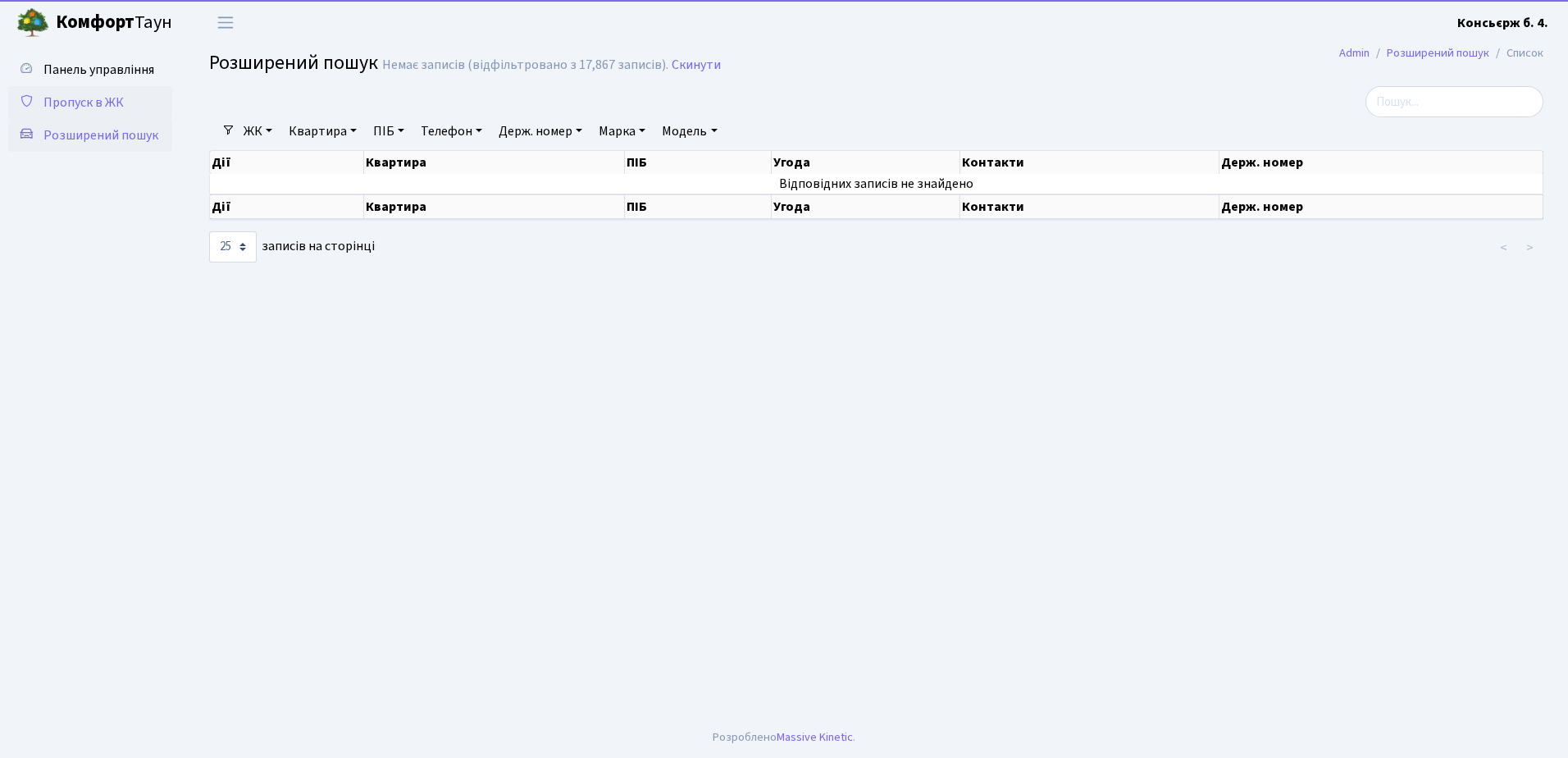
click at [87, 90] on link "Пропуск в ЖК" at bounding box center [90, 103] width 164 height 33
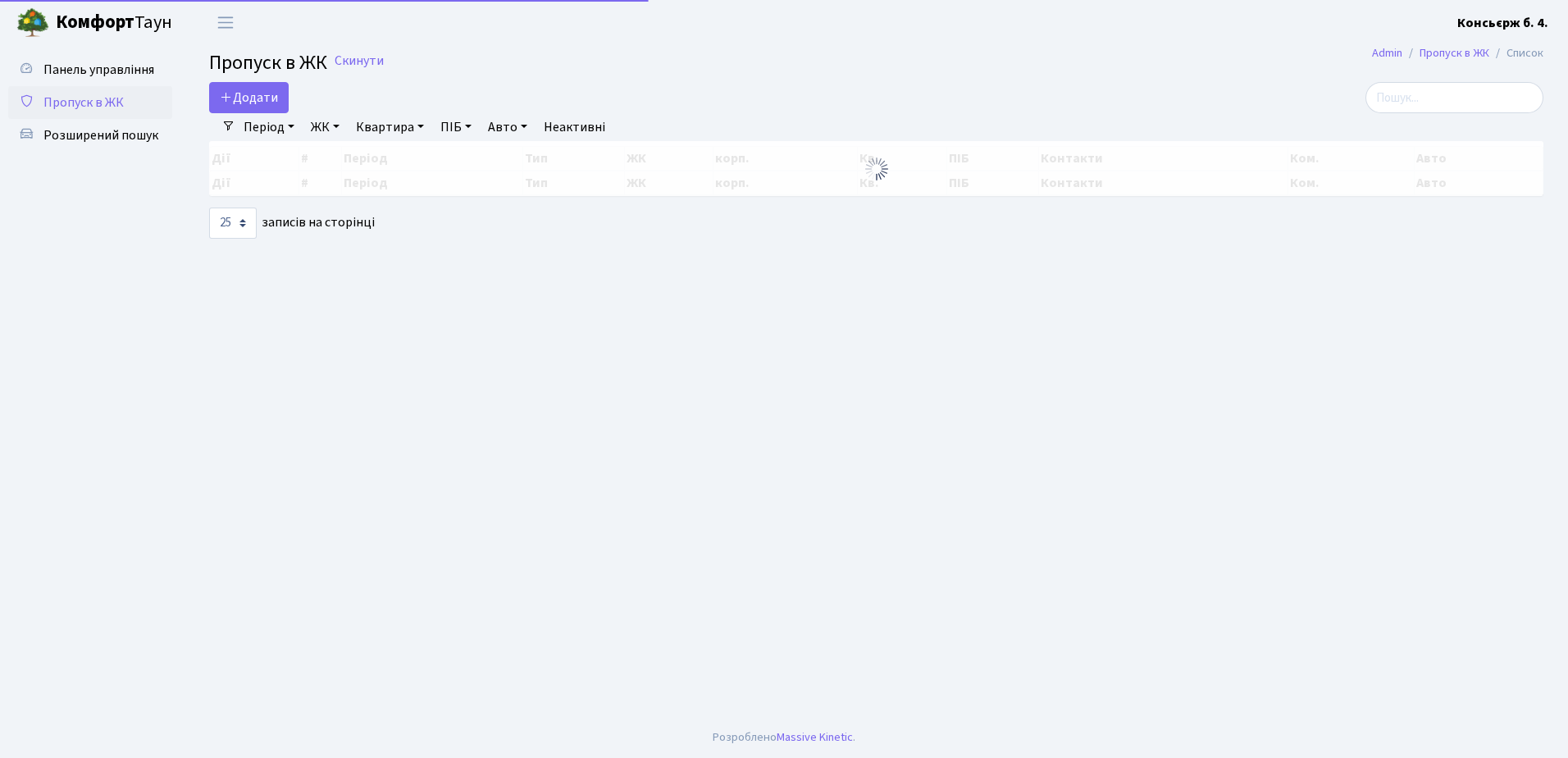
select select "25"
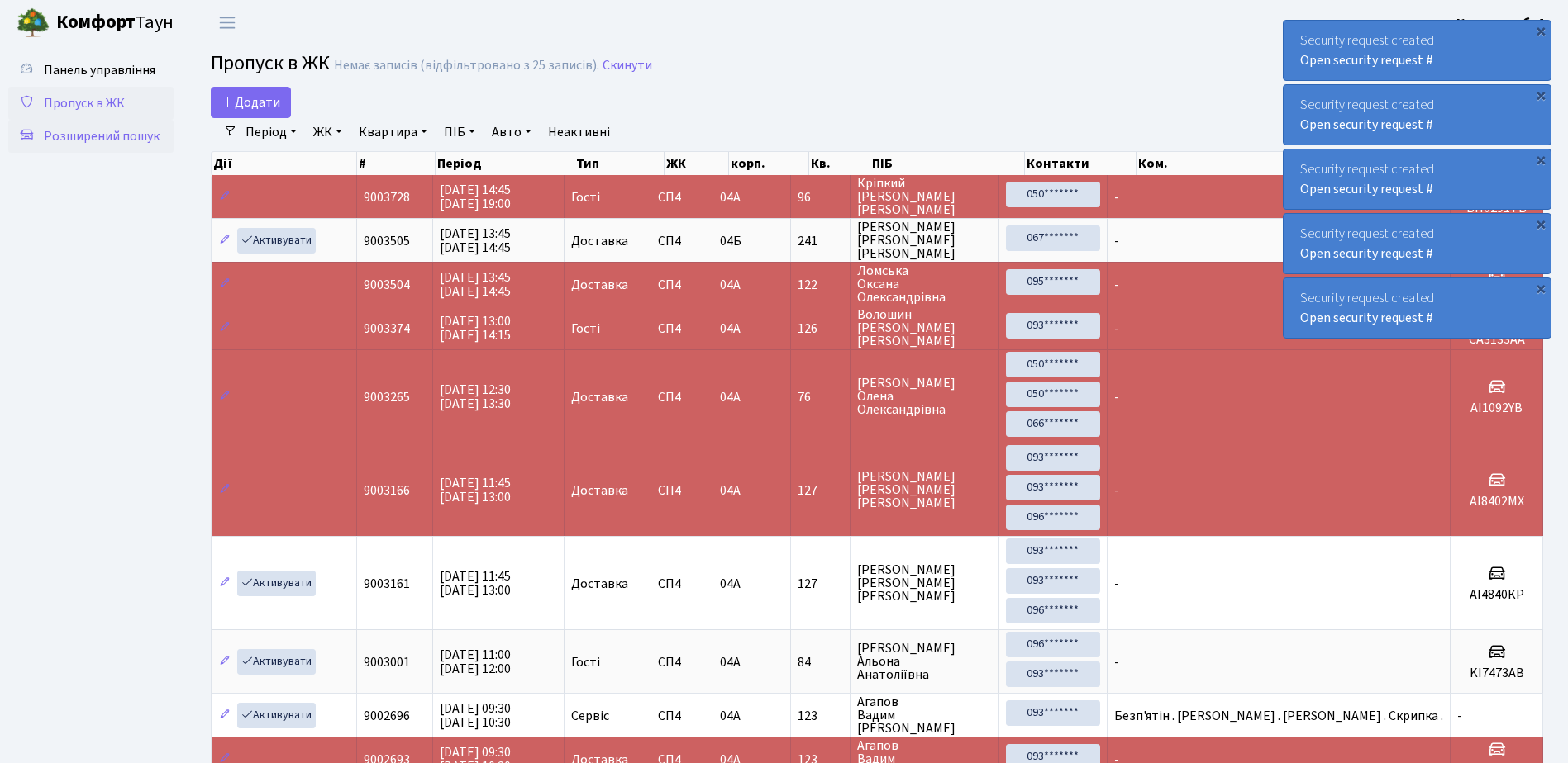
click at [97, 142] on span "Розширений пошук" at bounding box center [101, 136] width 115 height 18
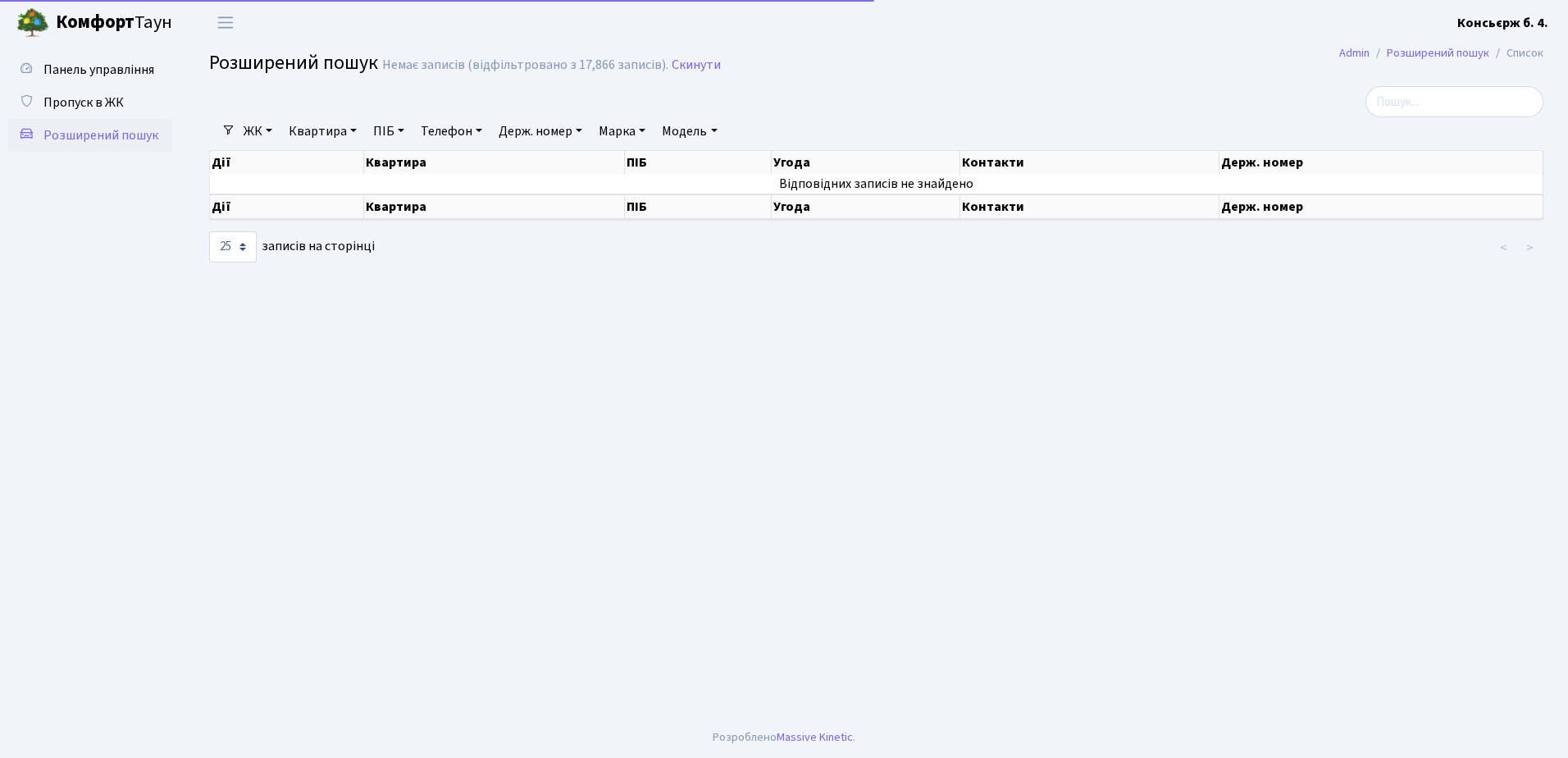
select select "25"
click at [84, 104] on span "Пропуск в ЖК" at bounding box center [83, 102] width 81 height 18
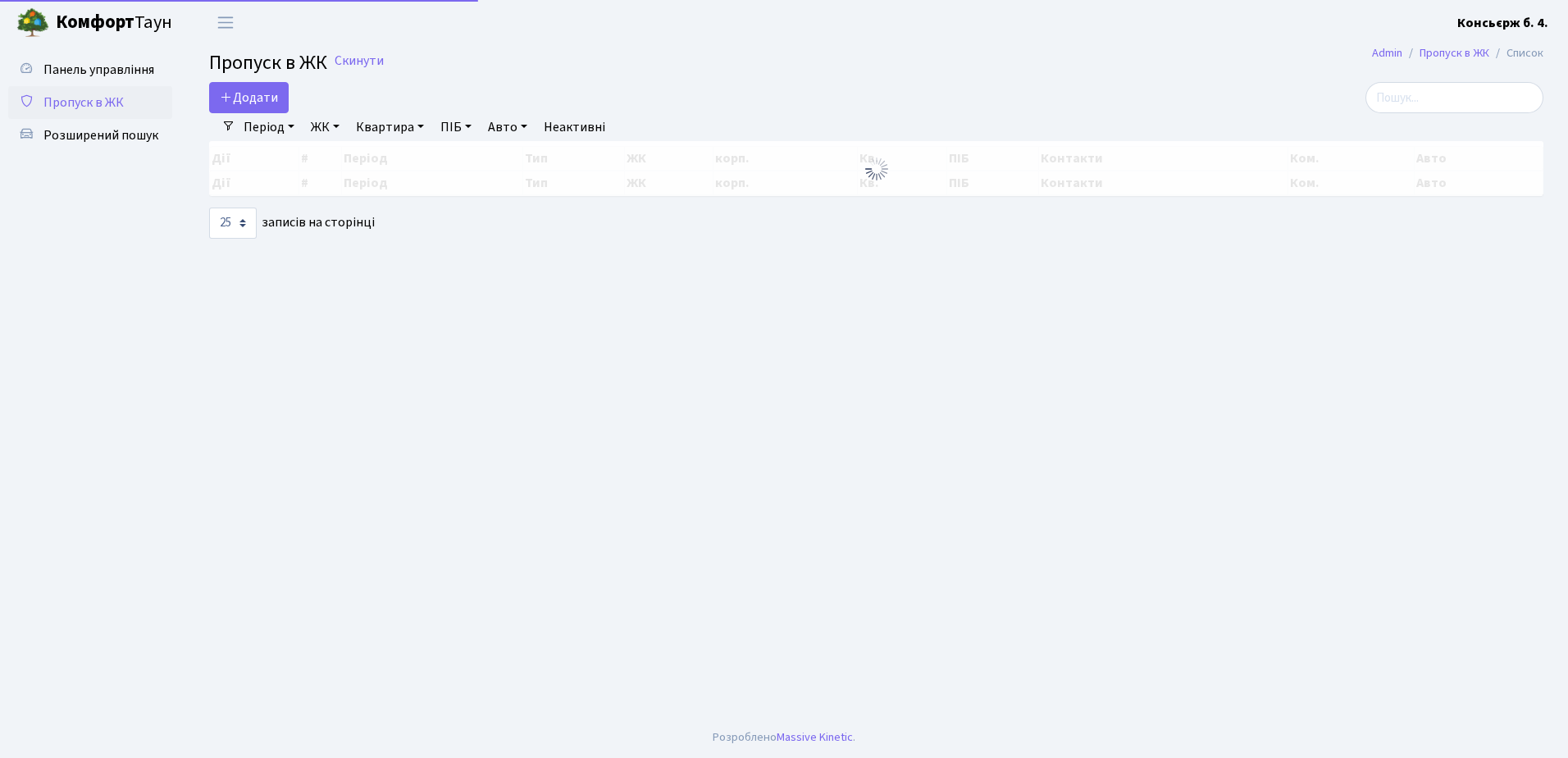
select select "25"
